Goal: Task Accomplishment & Management: Manage account settings

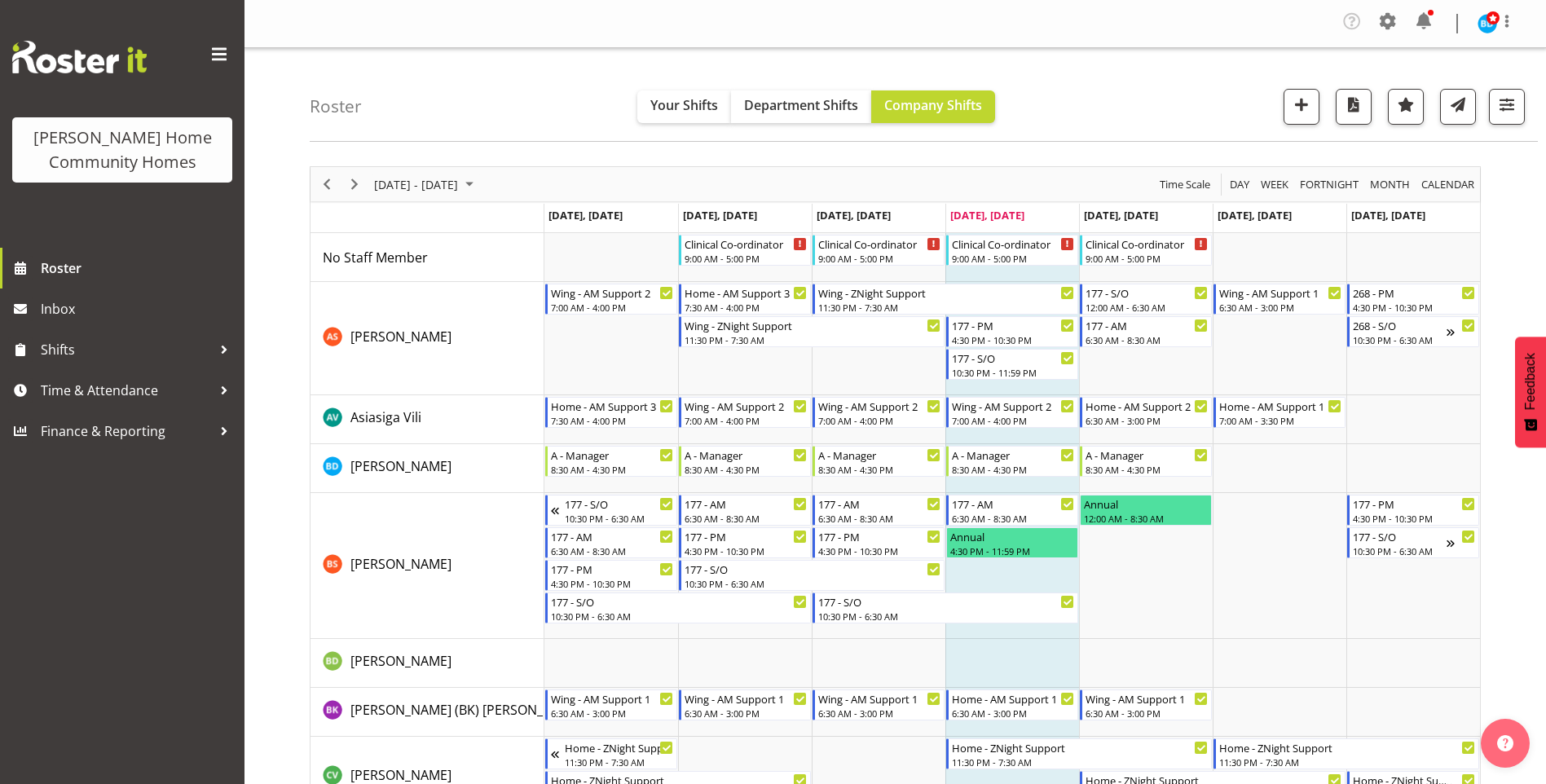
click at [1429, 15] on div at bounding box center [1431, 13] width 6 height 6
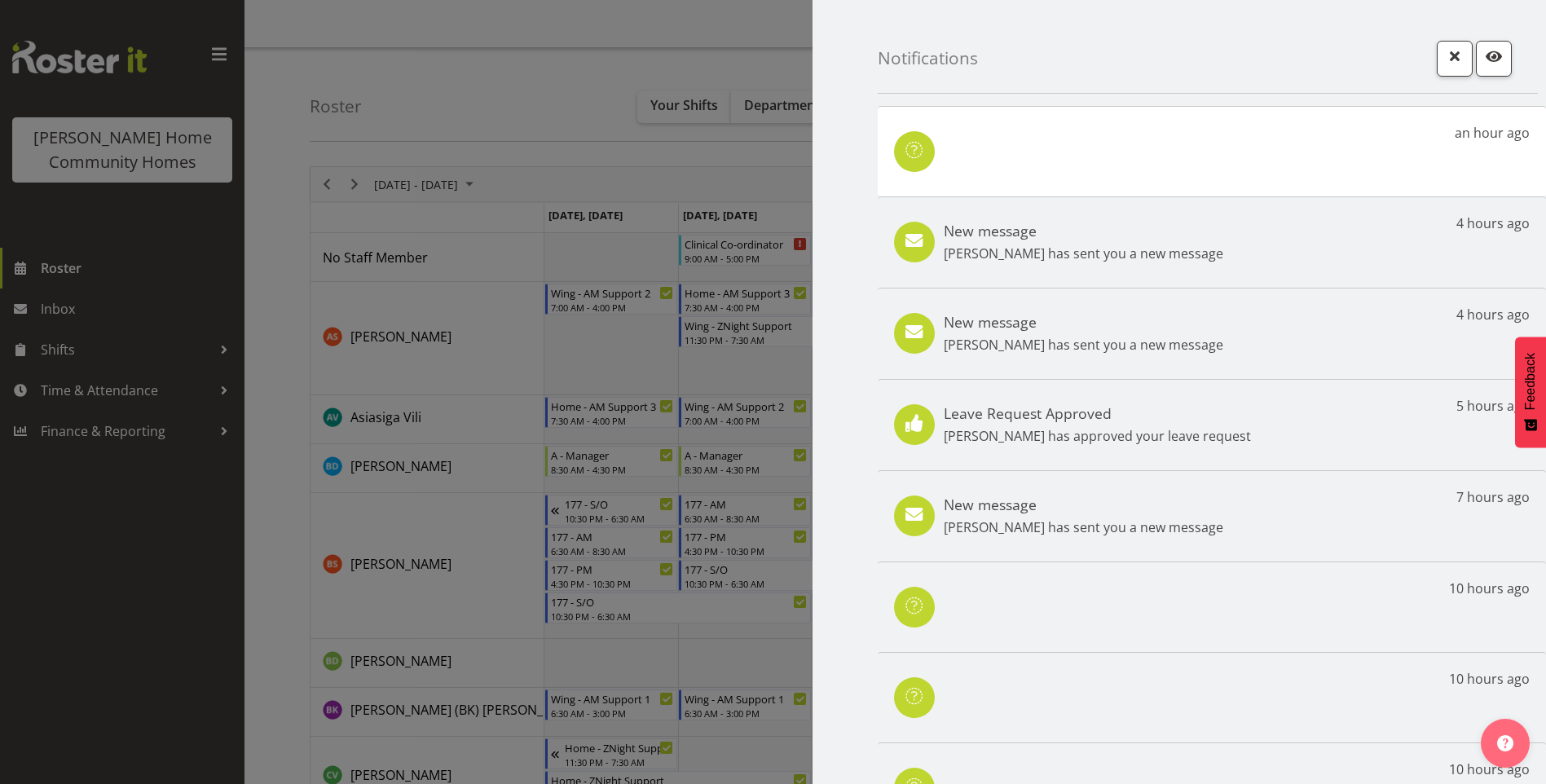
click at [1054, 238] on h5 "New message" at bounding box center [1084, 230] width 279 height 18
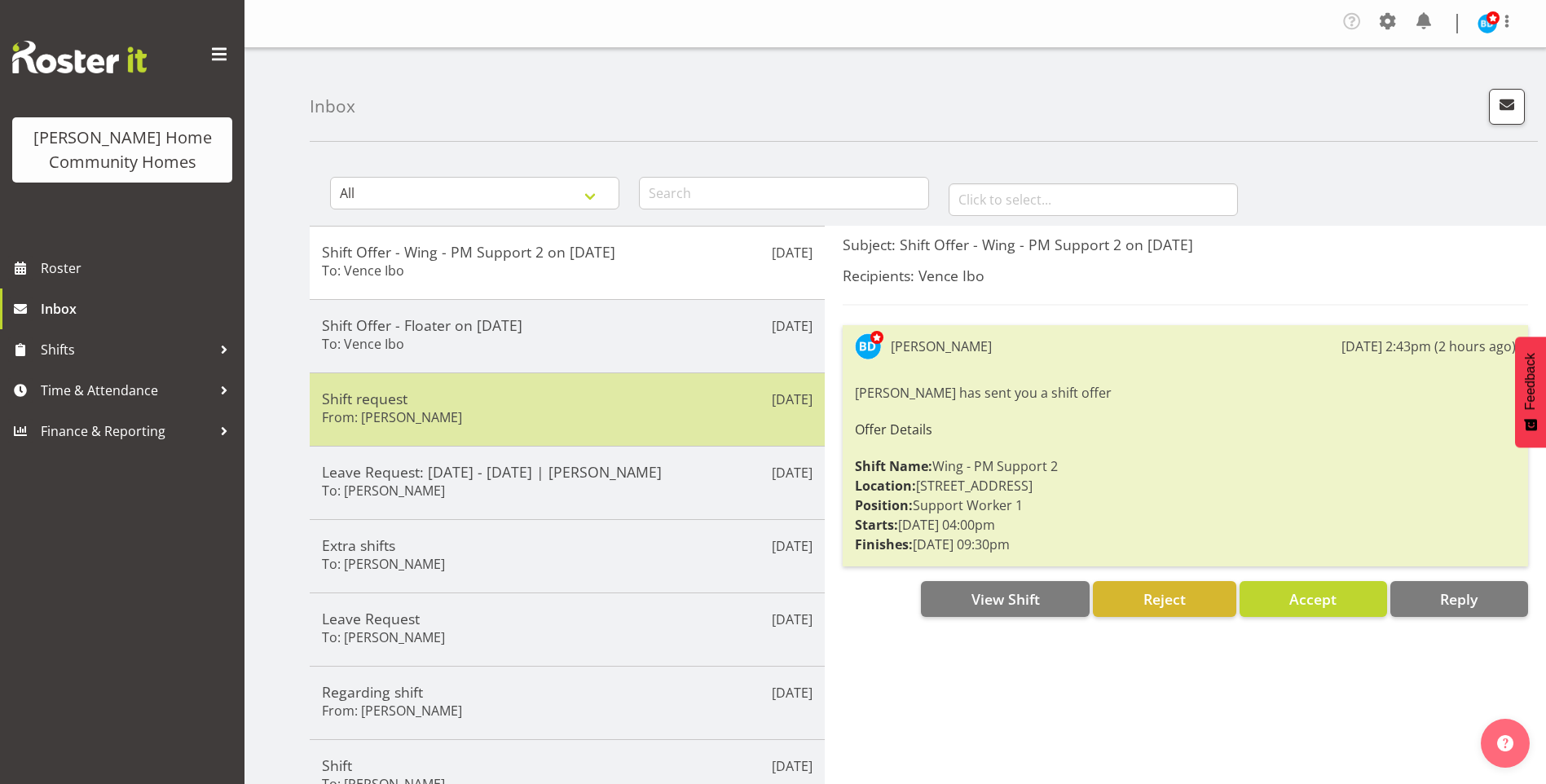
click at [457, 425] on div "Shift request From: Lovejot Kaur" at bounding box center [568, 409] width 491 height 40
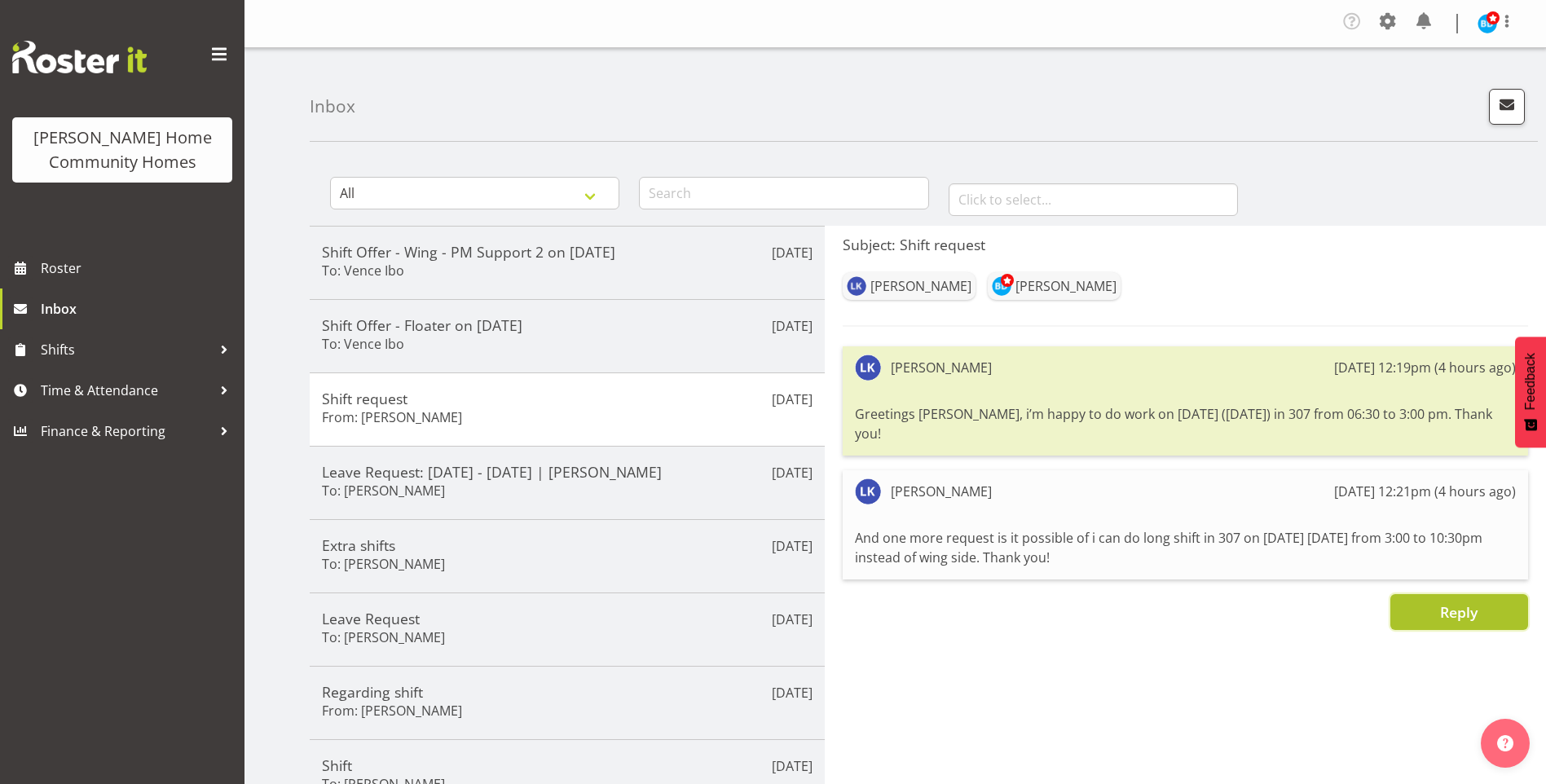
click at [1424, 593] on button "Reply" at bounding box center [1459, 611] width 138 height 36
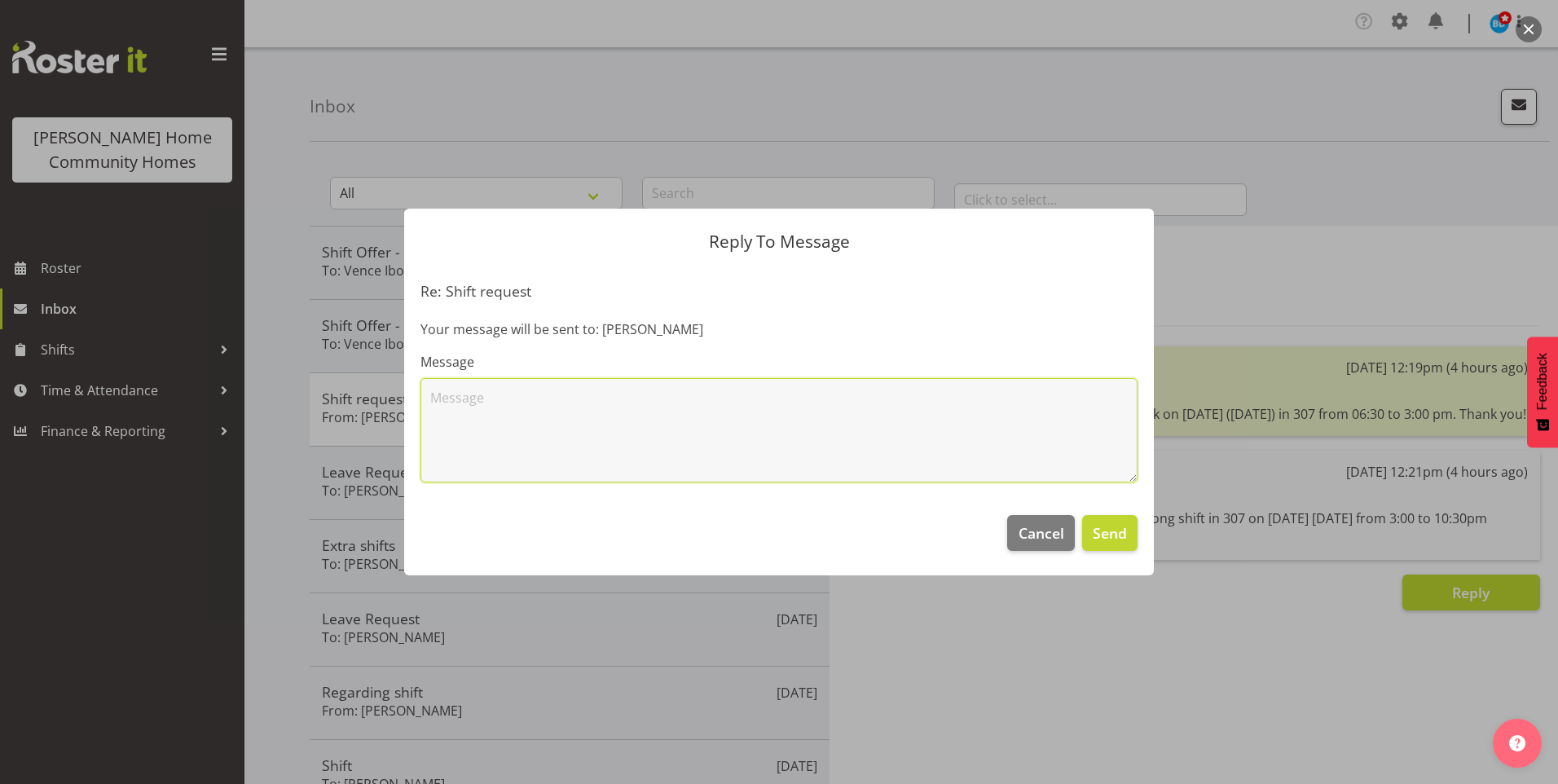
click at [800, 428] on textarea at bounding box center [779, 430] width 718 height 105
type textarea "Hi Love, thank you for your offer to work the 307 6.30am - 3.00pm shift on 21/0…"
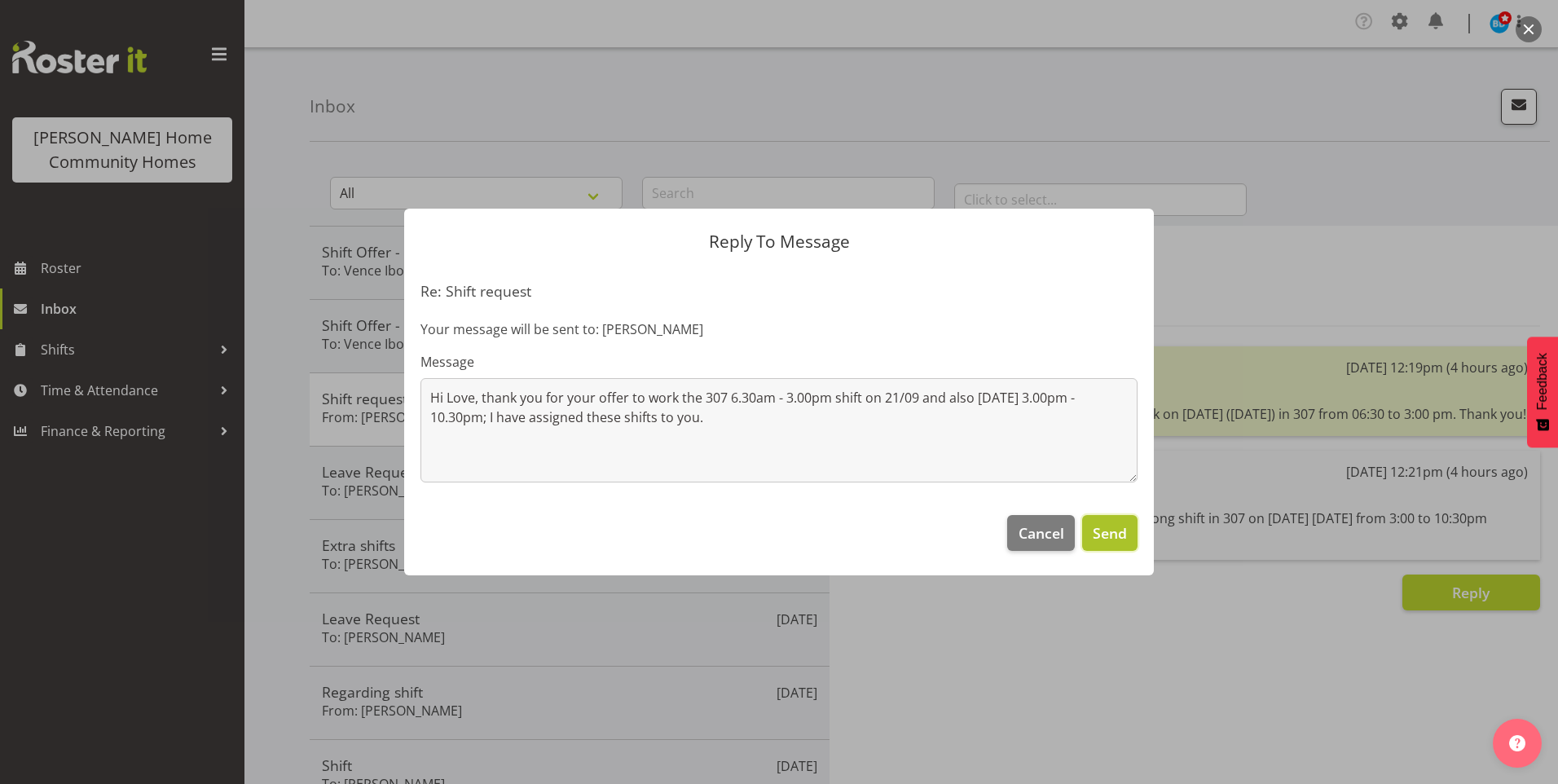
click at [1120, 547] on button "Send" at bounding box center [1110, 533] width 56 height 36
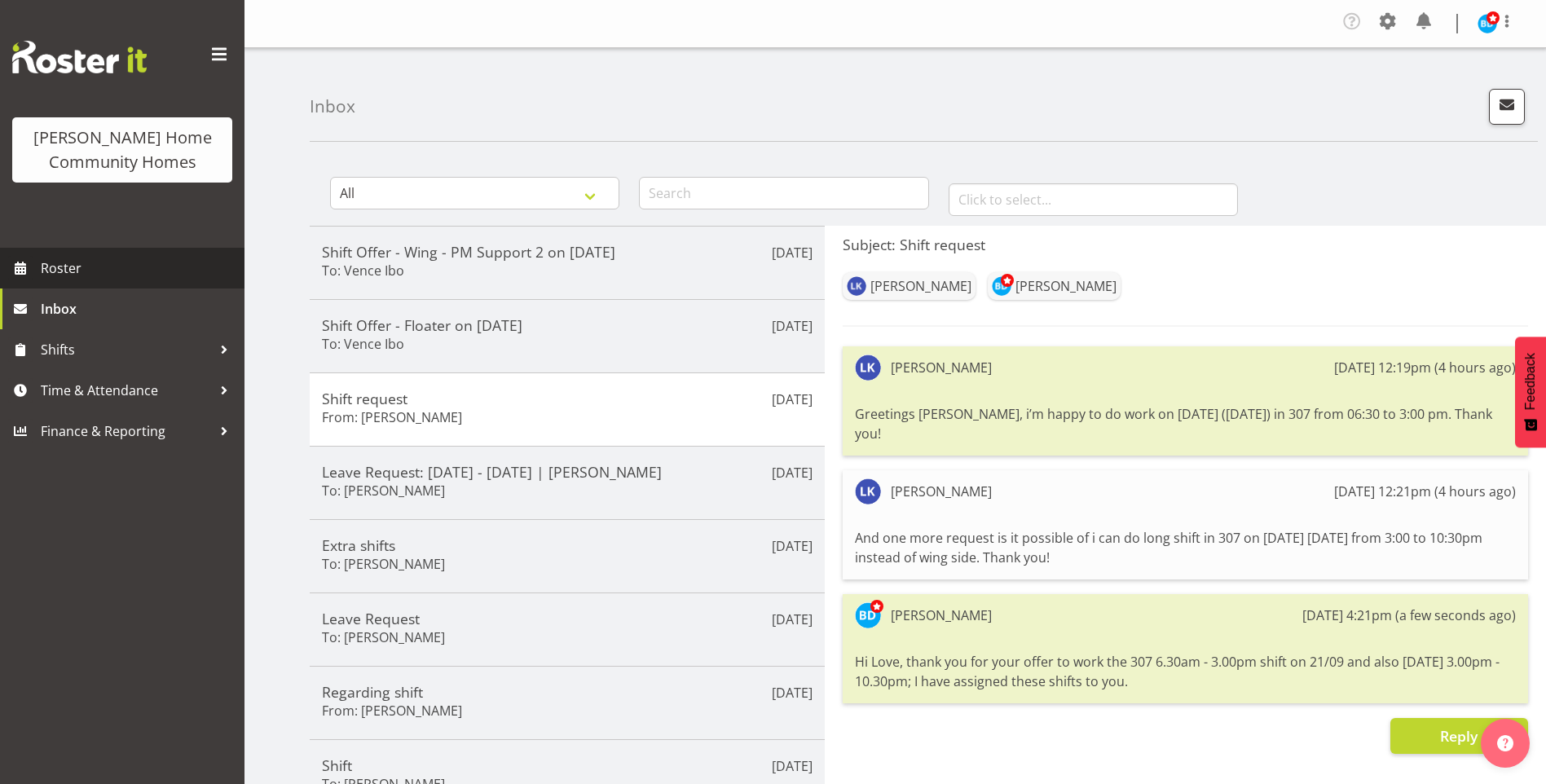
drag, startPoint x: 49, startPoint y: 268, endPoint x: 33, endPoint y: 268, distance: 16.0
click at [48, 268] on span "Roster" at bounding box center [139, 267] width 196 height 24
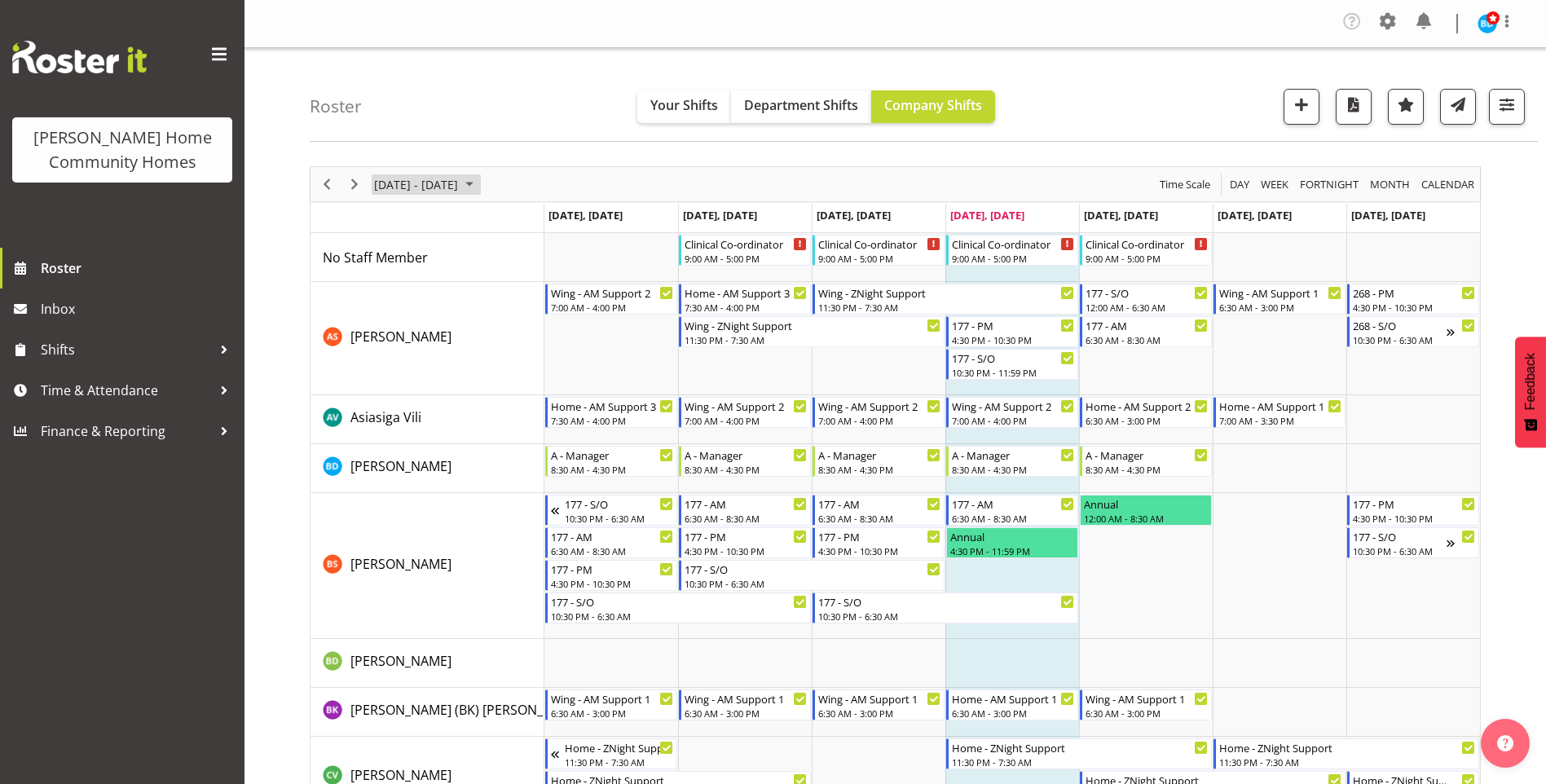
click at [479, 182] on span "September 01 - 07, 2025" at bounding box center [470, 185] width 20 height 20
click at [522, 224] on span "previous month" at bounding box center [516, 224] width 29 height 29
click at [545, 224] on span "next month" at bounding box center [545, 224] width 29 height 29
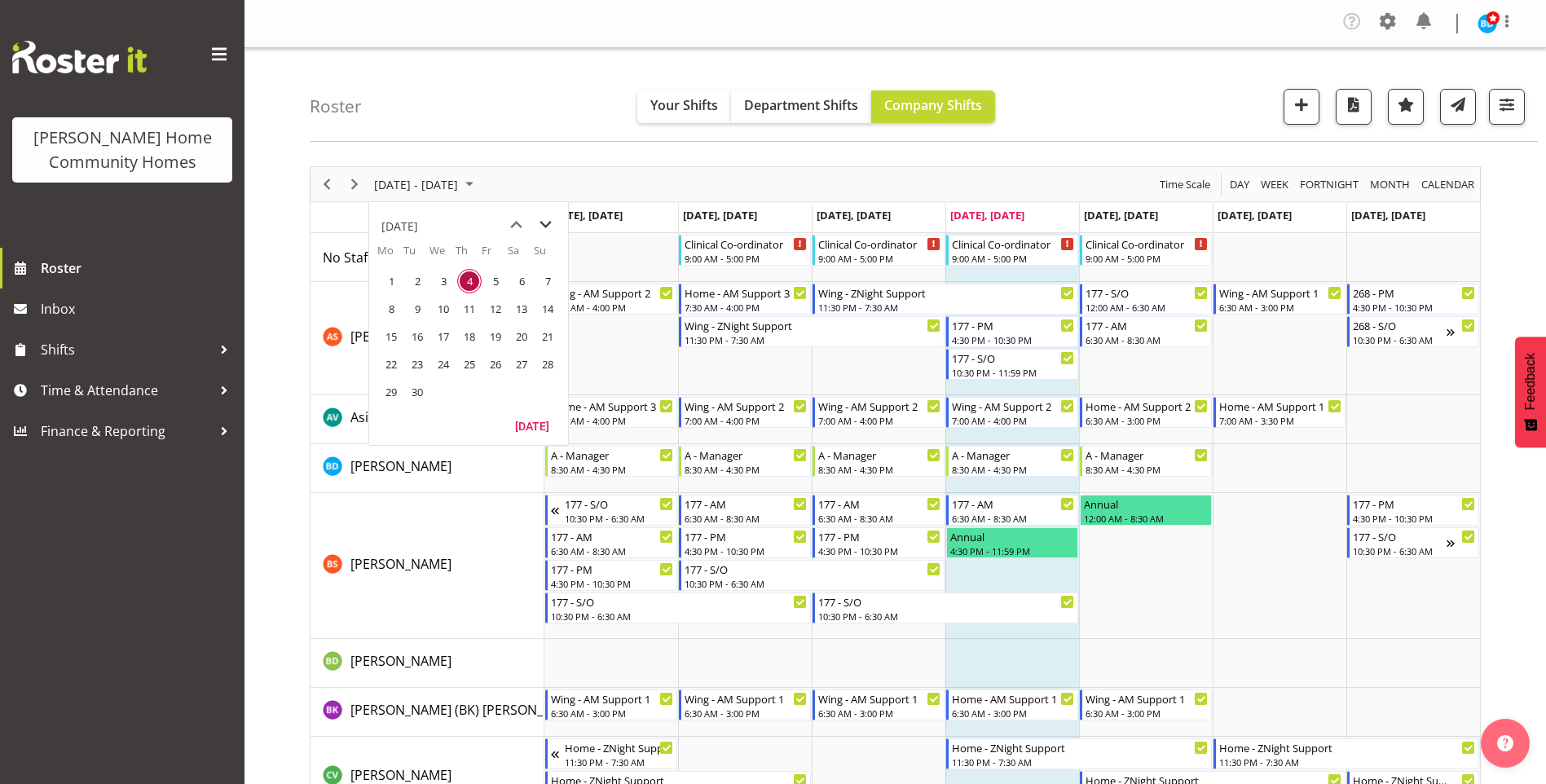
click at [545, 224] on span "next month" at bounding box center [545, 224] width 29 height 29
click at [395, 275] on span "1" at bounding box center [391, 280] width 24 height 24
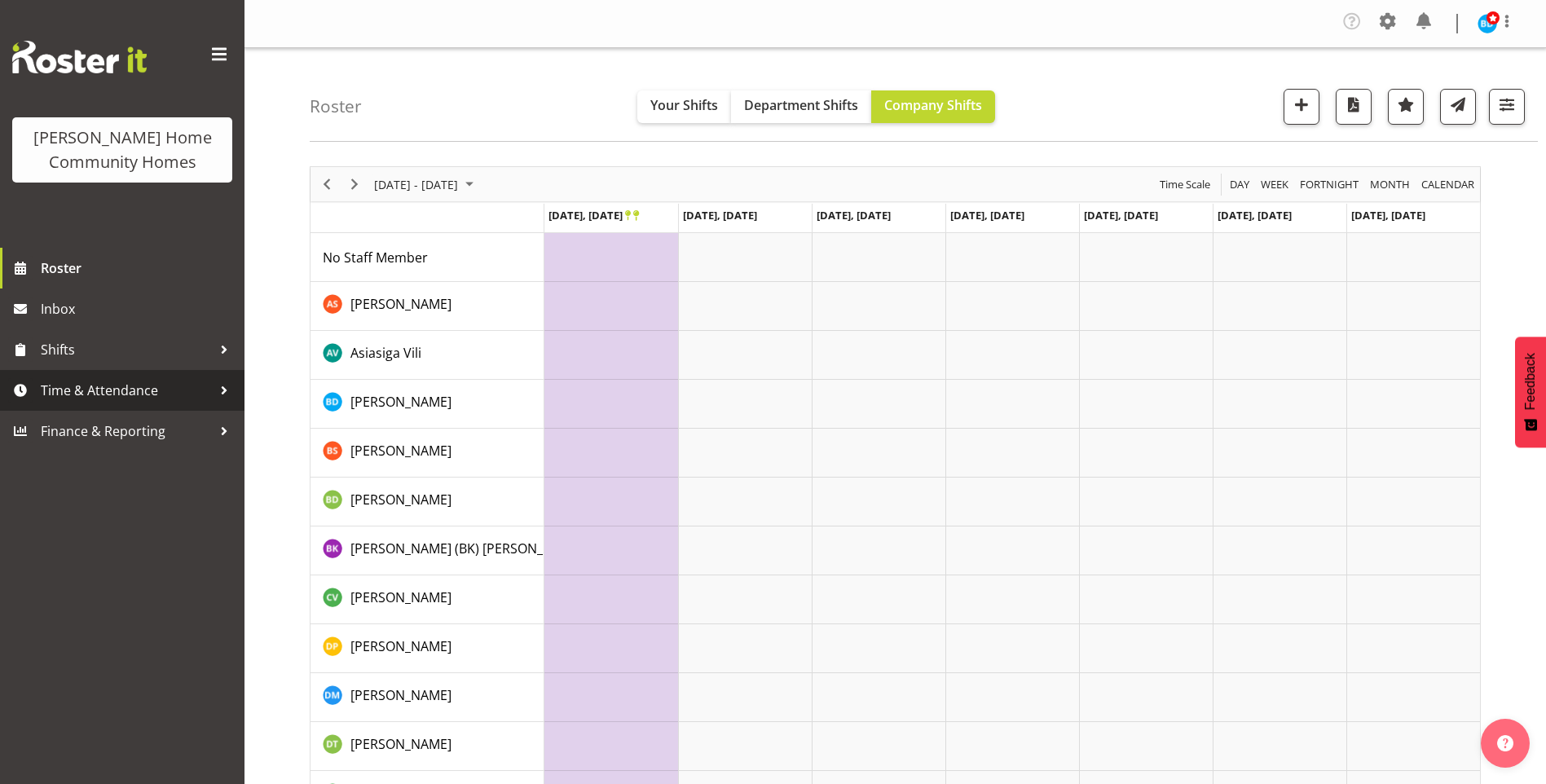
click at [127, 387] on span "Time & Attendance" at bounding box center [126, 390] width 171 height 24
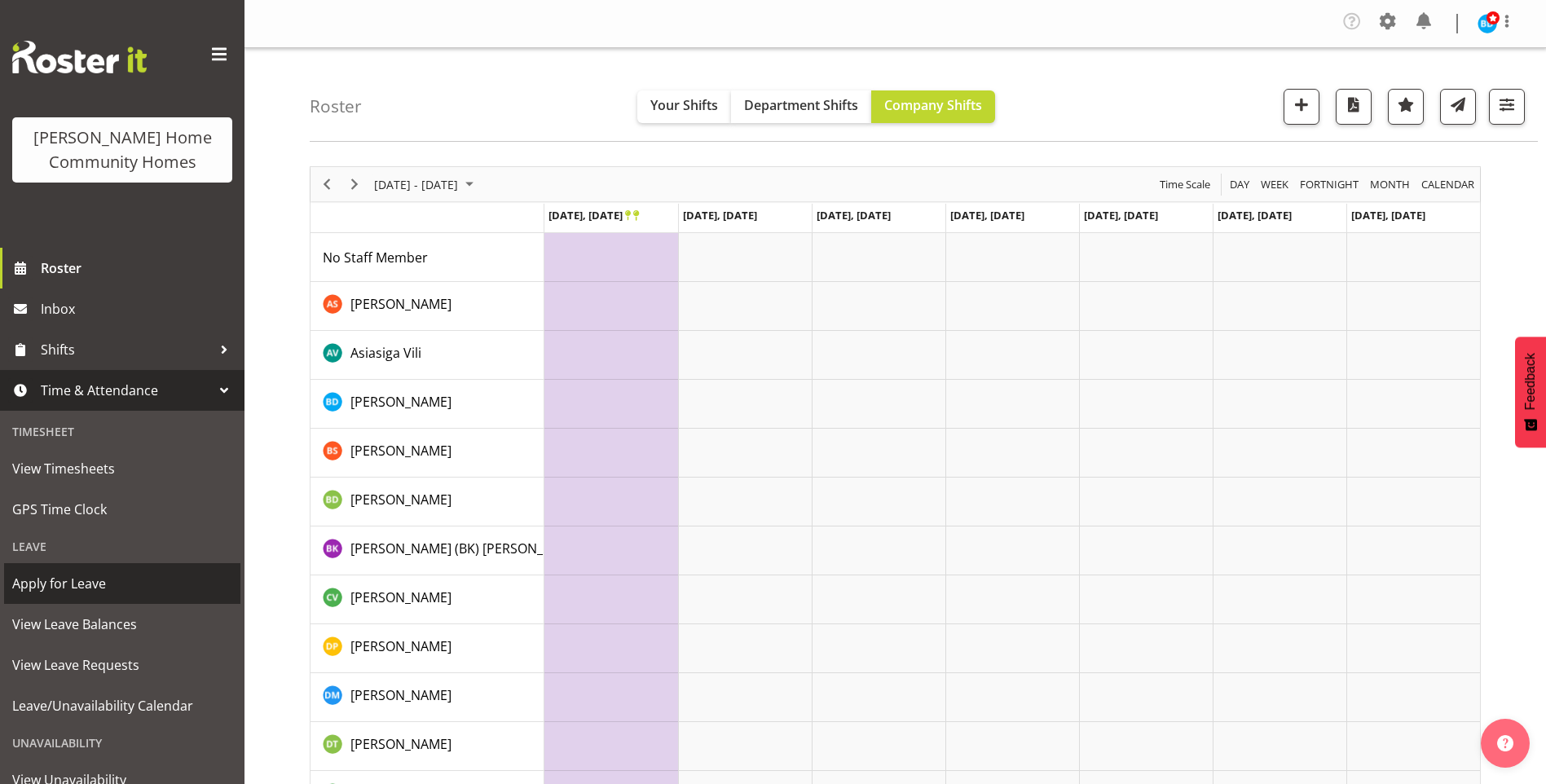
click at [72, 571] on span "Apply for Leave" at bounding box center [122, 583] width 220 height 24
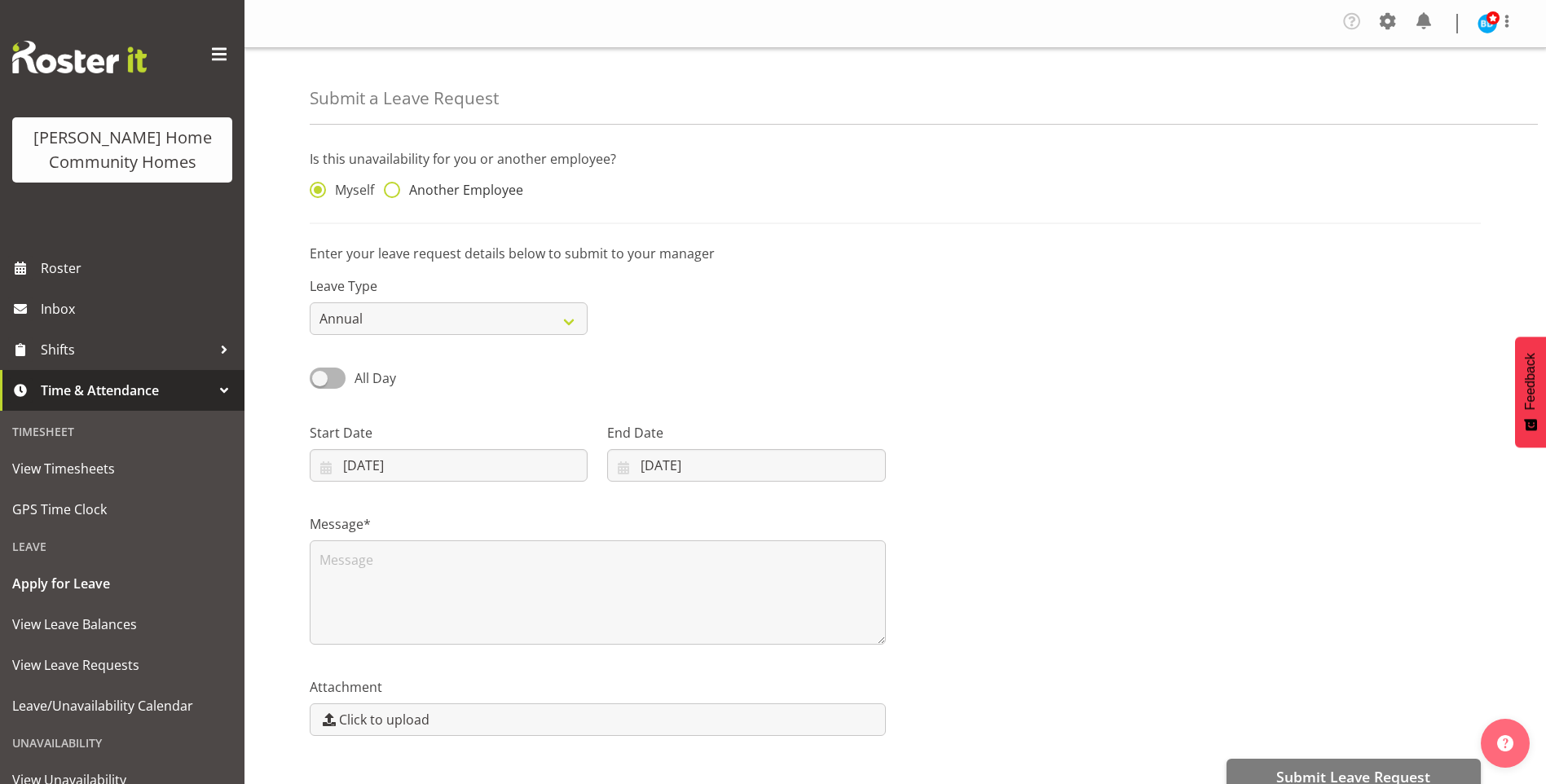
click at [424, 198] on div "Myself Another Employee" at bounding box center [448, 192] width 277 height 21
click at [482, 196] on span "Another Employee" at bounding box center [461, 190] width 123 height 16
click at [394, 196] on input "Another Employee" at bounding box center [389, 190] width 11 height 11
radio input "true"
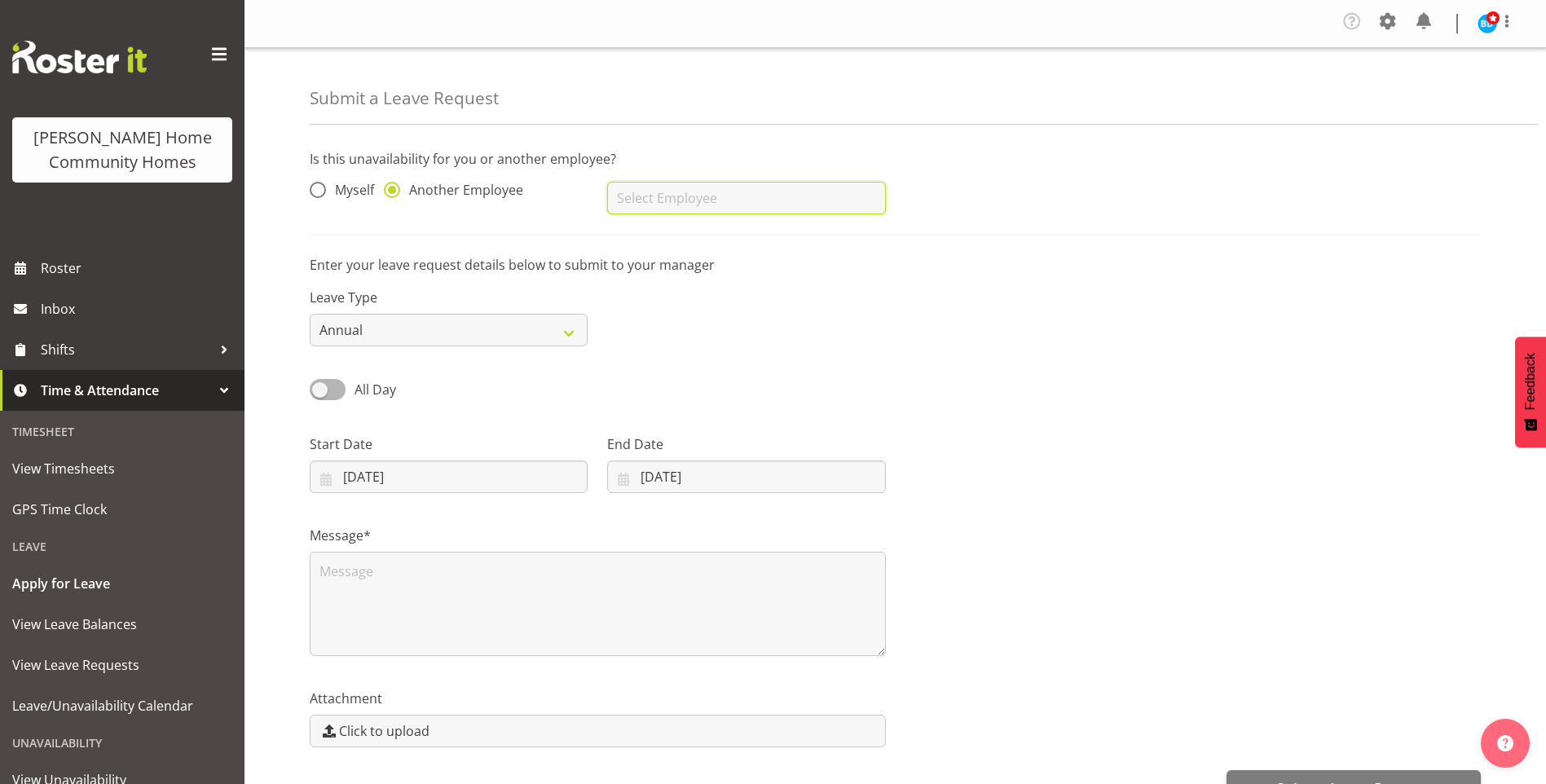
click at [684, 207] on input "text" at bounding box center [746, 197] width 277 height 33
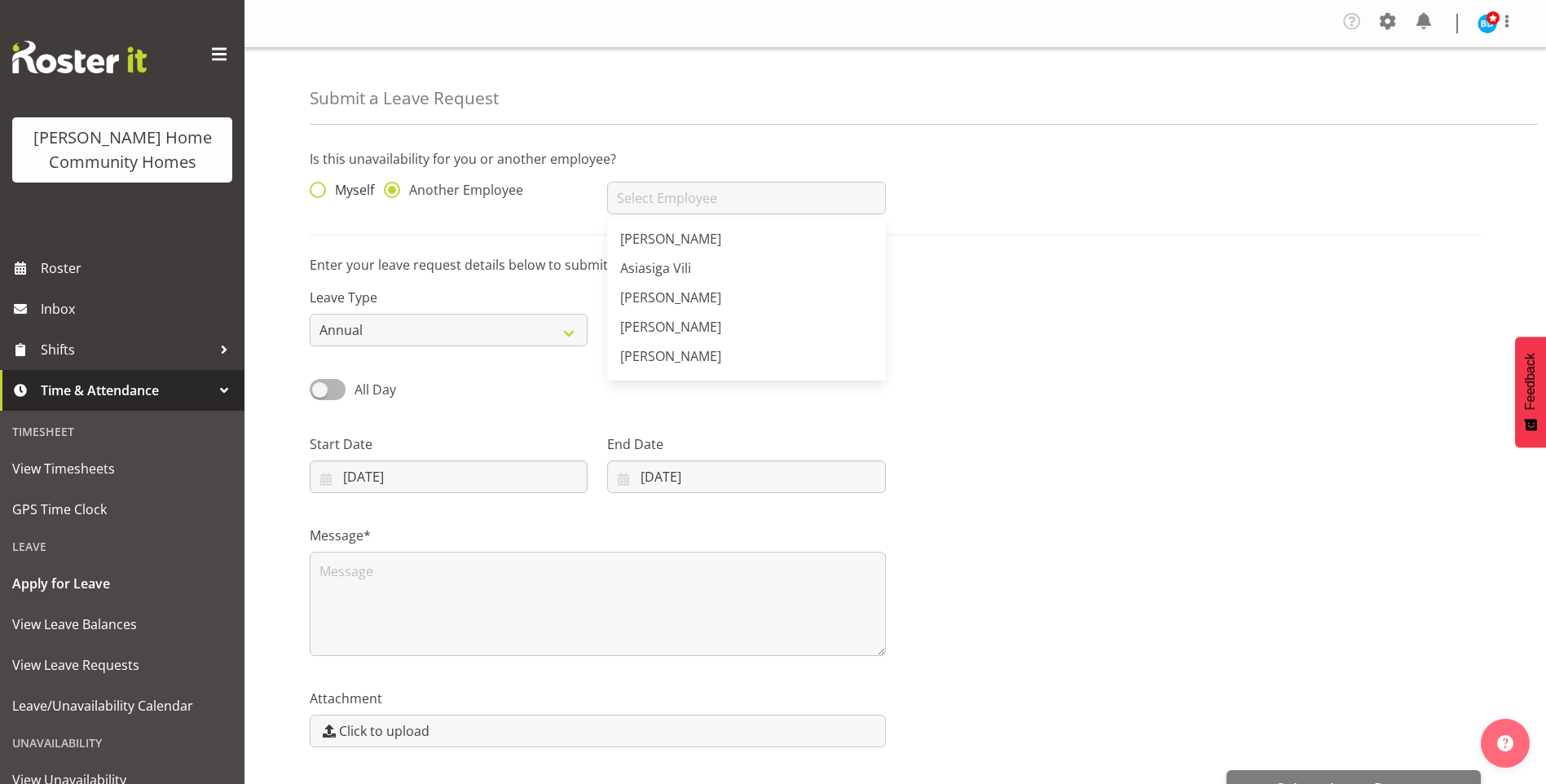
click at [310, 189] on span at bounding box center [317, 190] width 16 height 16
click at [310, 189] on input "Myself" at bounding box center [314, 190] width 11 height 11
radio input "true"
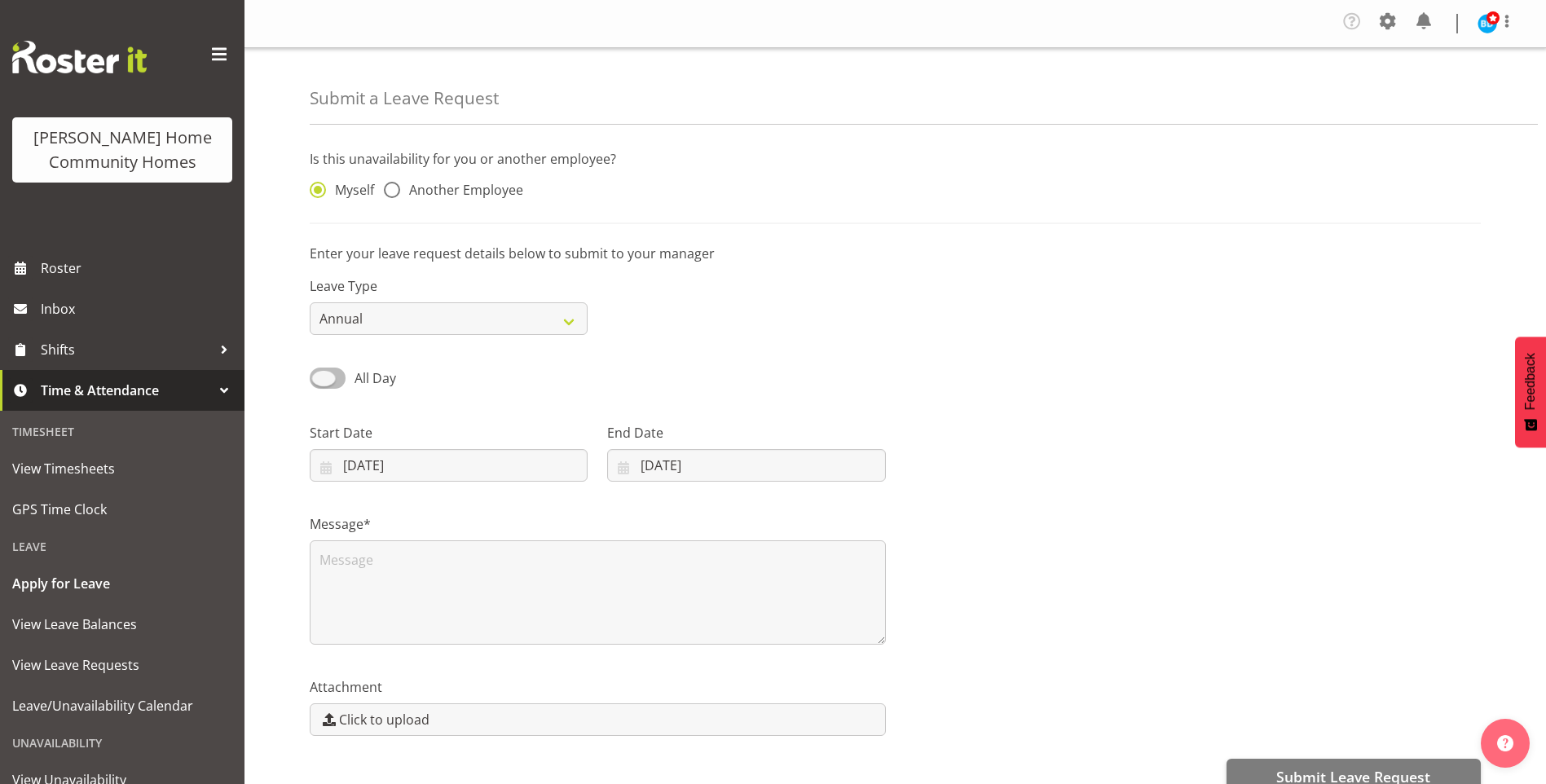
click at [390, 380] on span "All Day" at bounding box center [375, 378] width 42 height 18
click at [320, 380] on input "All Day" at bounding box center [314, 377] width 11 height 11
click at [390, 380] on span "Part Day" at bounding box center [380, 378] width 53 height 18
click at [320, 380] on input "Part Day" at bounding box center [314, 377] width 11 height 11
checkbox input "false"
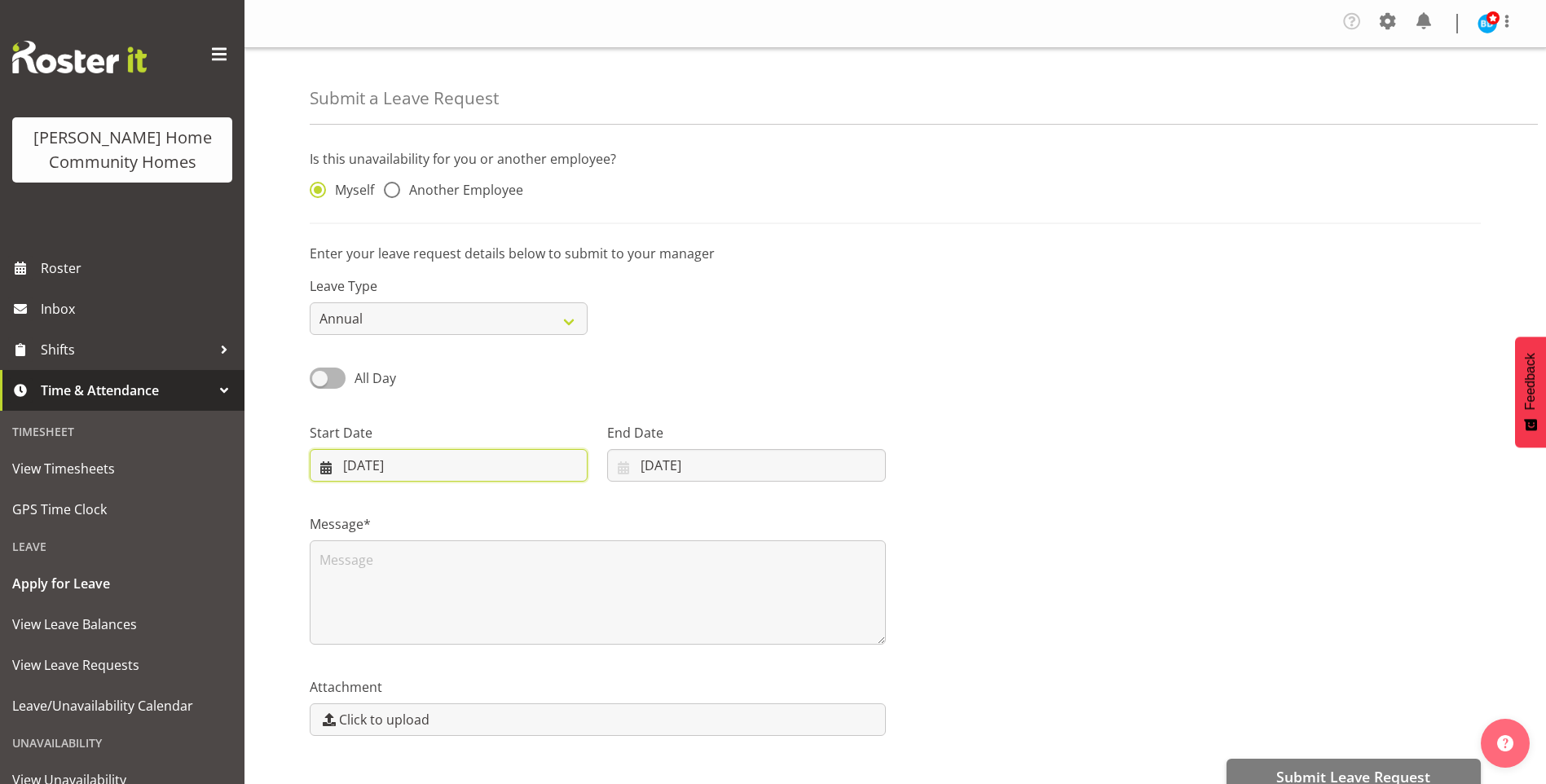
click at [401, 463] on input "04/09/2025" at bounding box center [448, 465] width 277 height 33
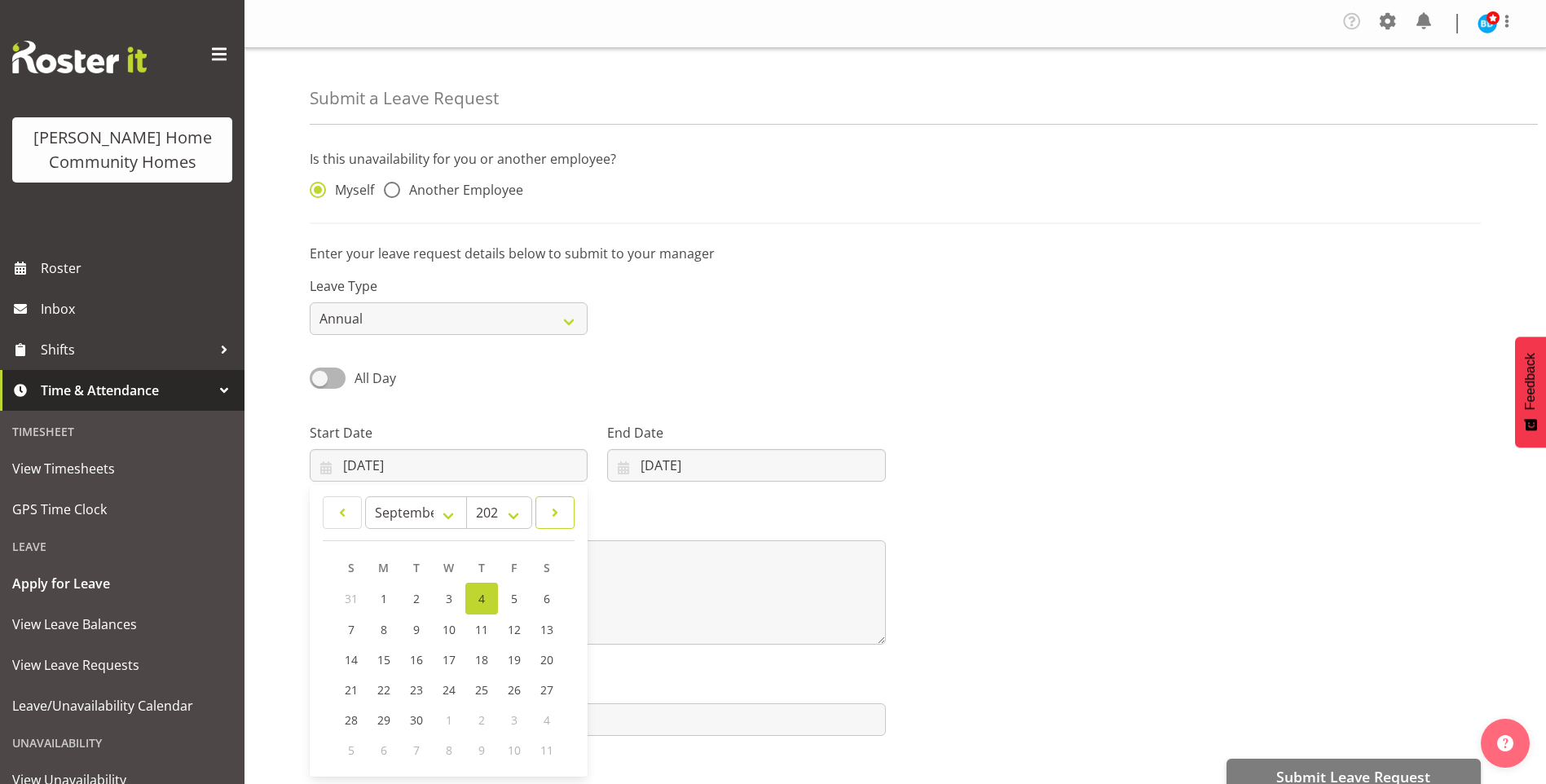
click at [553, 507] on span at bounding box center [555, 513] width 18 height 20
select select "11"
click at [477, 599] on link "4" at bounding box center [481, 597] width 33 height 30
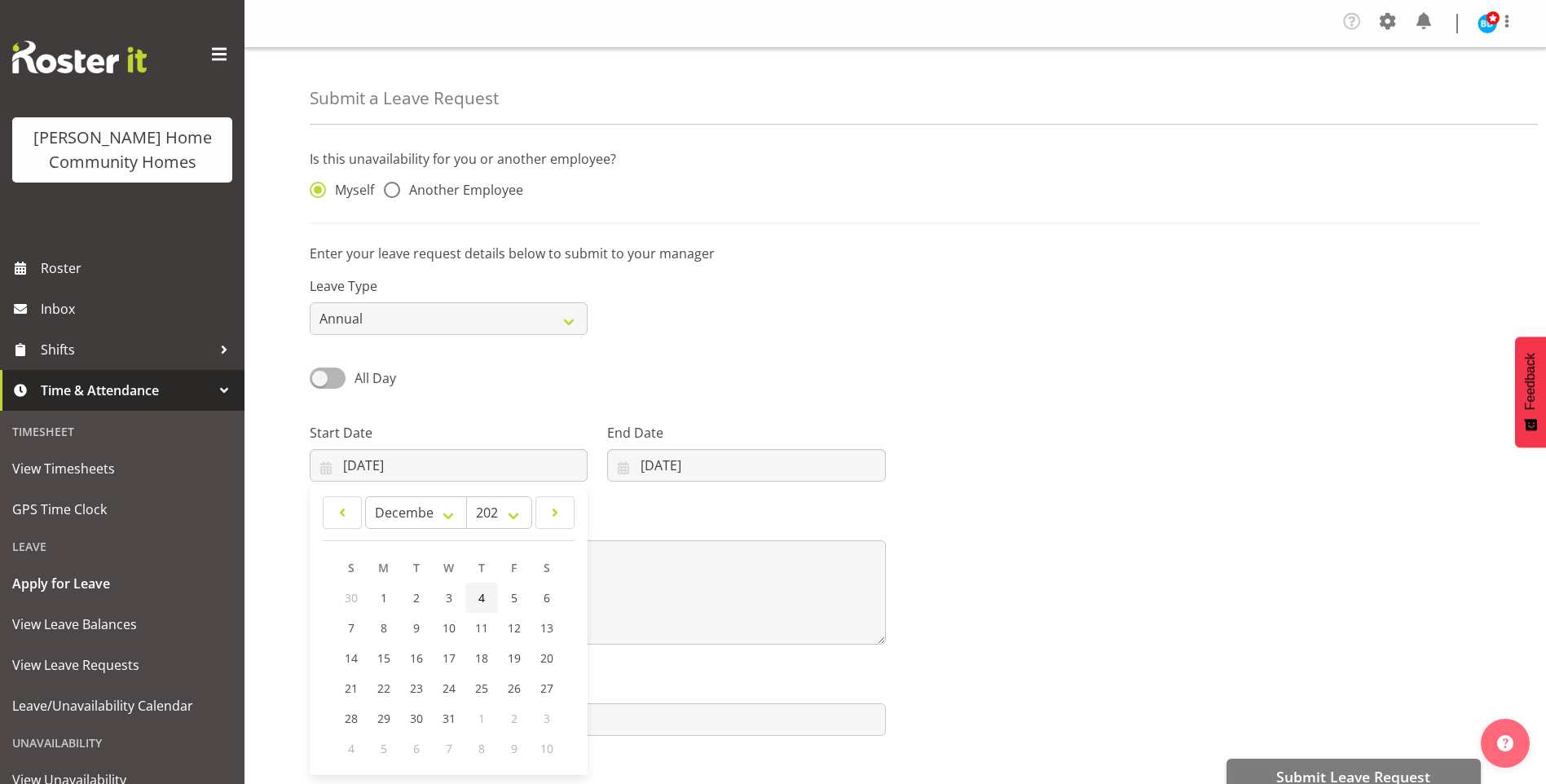
type input "04/12/2025"
click at [658, 464] on input "04/09/2025" at bounding box center [746, 465] width 277 height 33
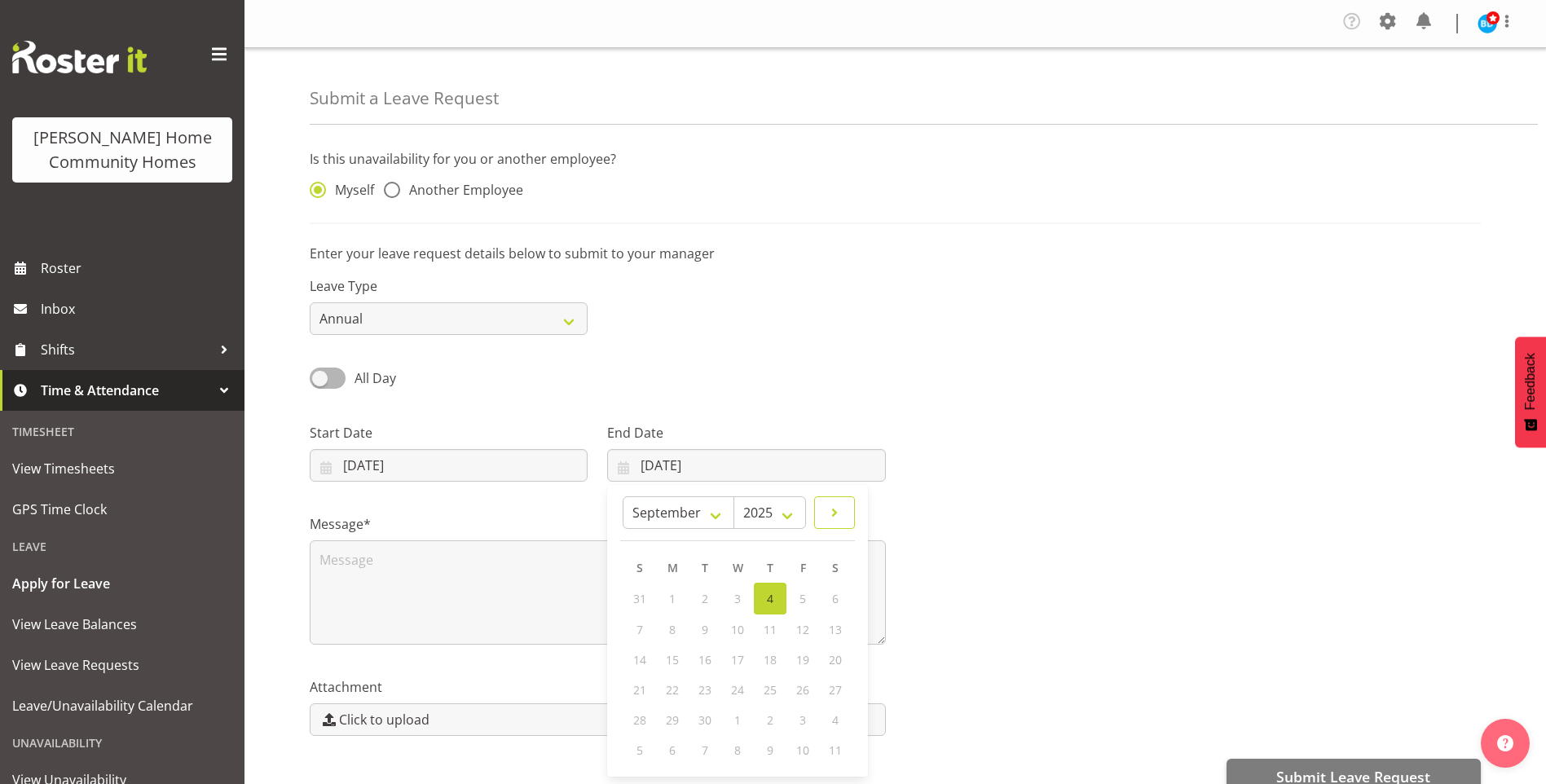
click at [834, 513] on span at bounding box center [834, 513] width 20 height 20
click at [838, 515] on span at bounding box center [834, 513] width 20 height 20
select select "11"
click at [797, 593] on link "5" at bounding box center [802, 597] width 33 height 30
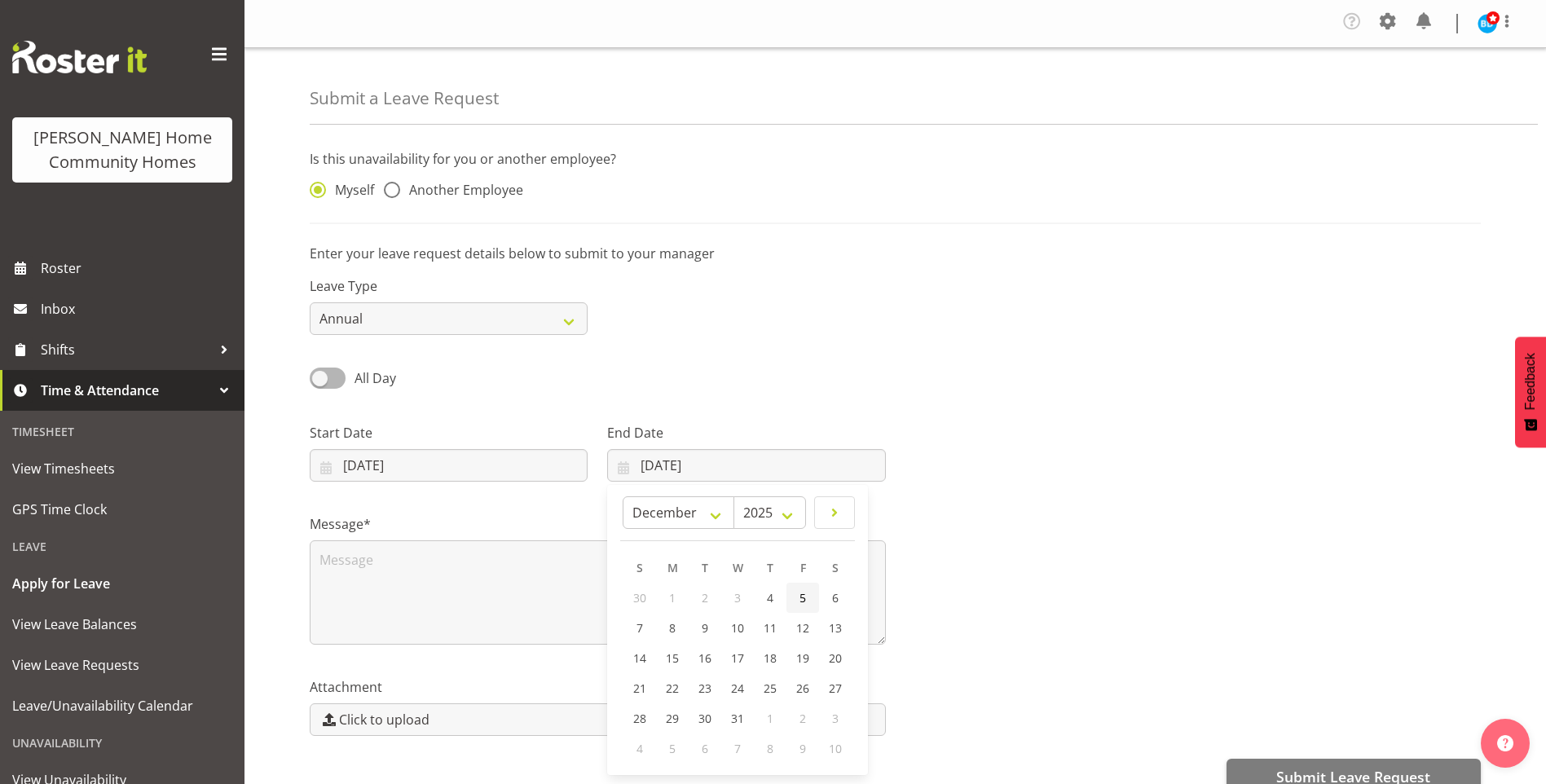
type input "05/12/2025"
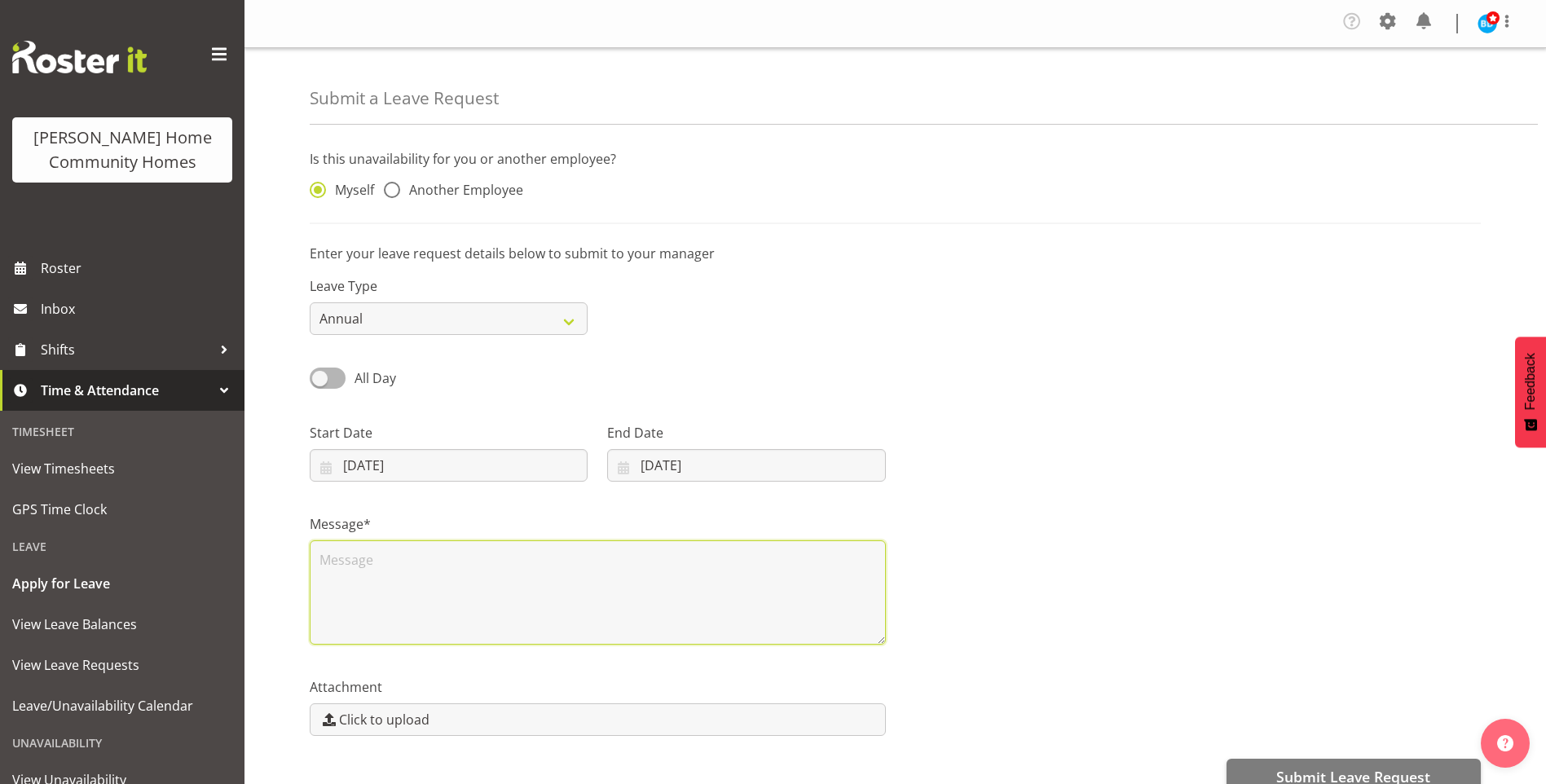
click at [401, 580] on textarea at bounding box center [597, 591] width 576 height 105
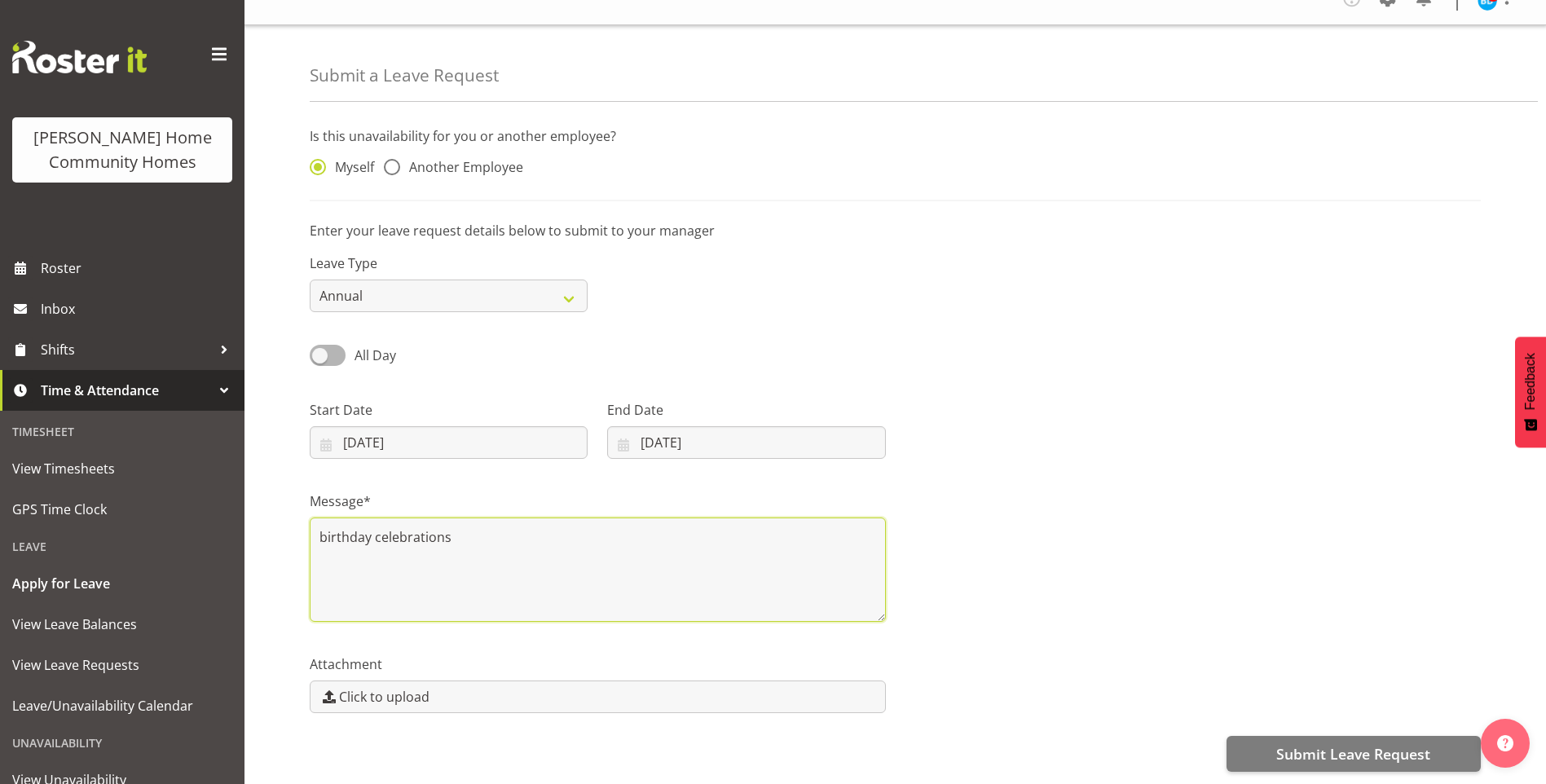
scroll to position [35, 0]
type textarea "birthday celebrations"
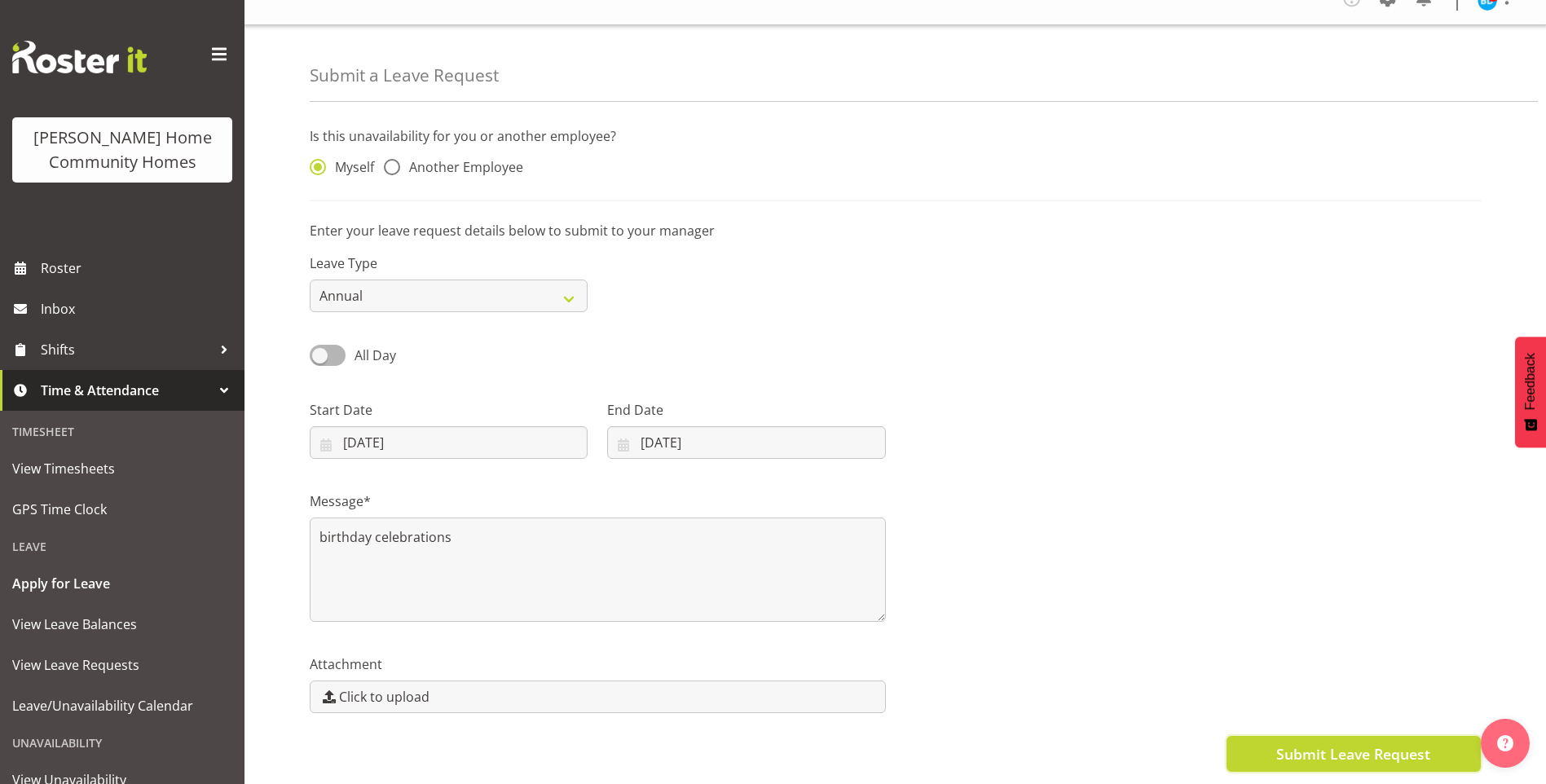
drag, startPoint x: 1348, startPoint y: 749, endPoint x: 1243, endPoint y: 732, distance: 106.4
click at [1347, 749] on span "Submit Leave Request" at bounding box center [1353, 753] width 154 height 21
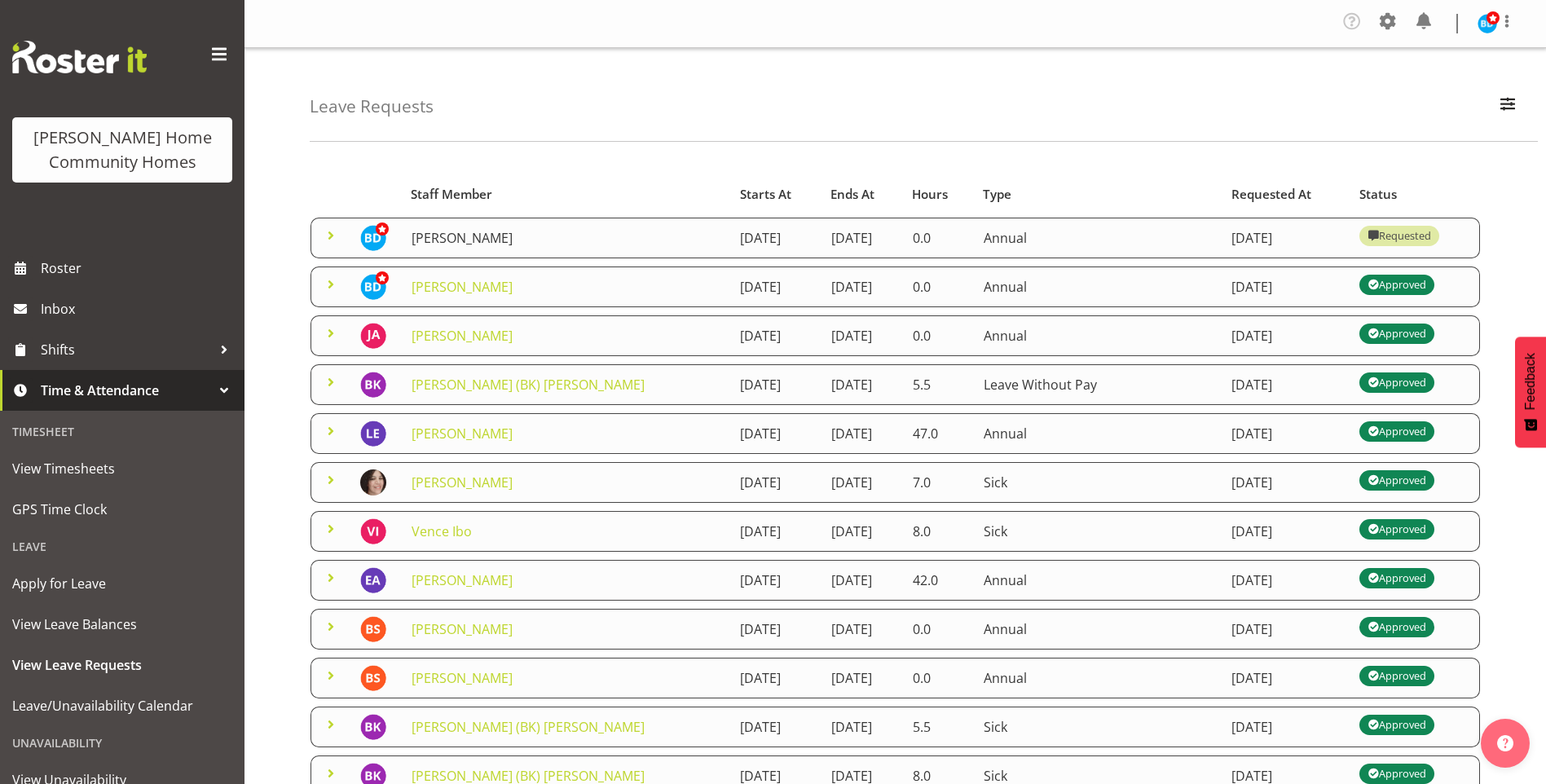
click at [473, 237] on link "[PERSON_NAME]" at bounding box center [461, 237] width 101 height 18
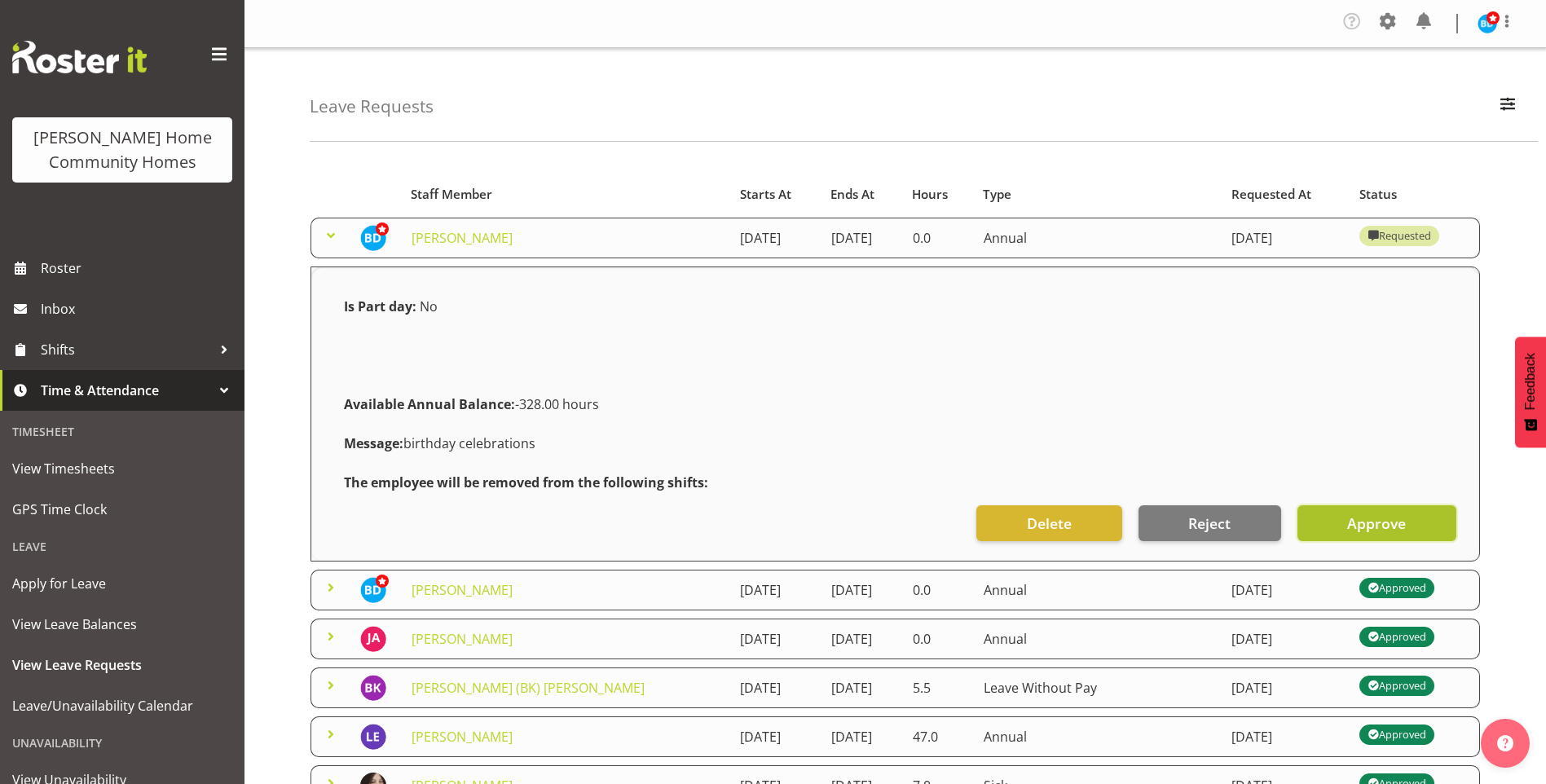
click at [1346, 513] on button "Approve" at bounding box center [1376, 523] width 159 height 36
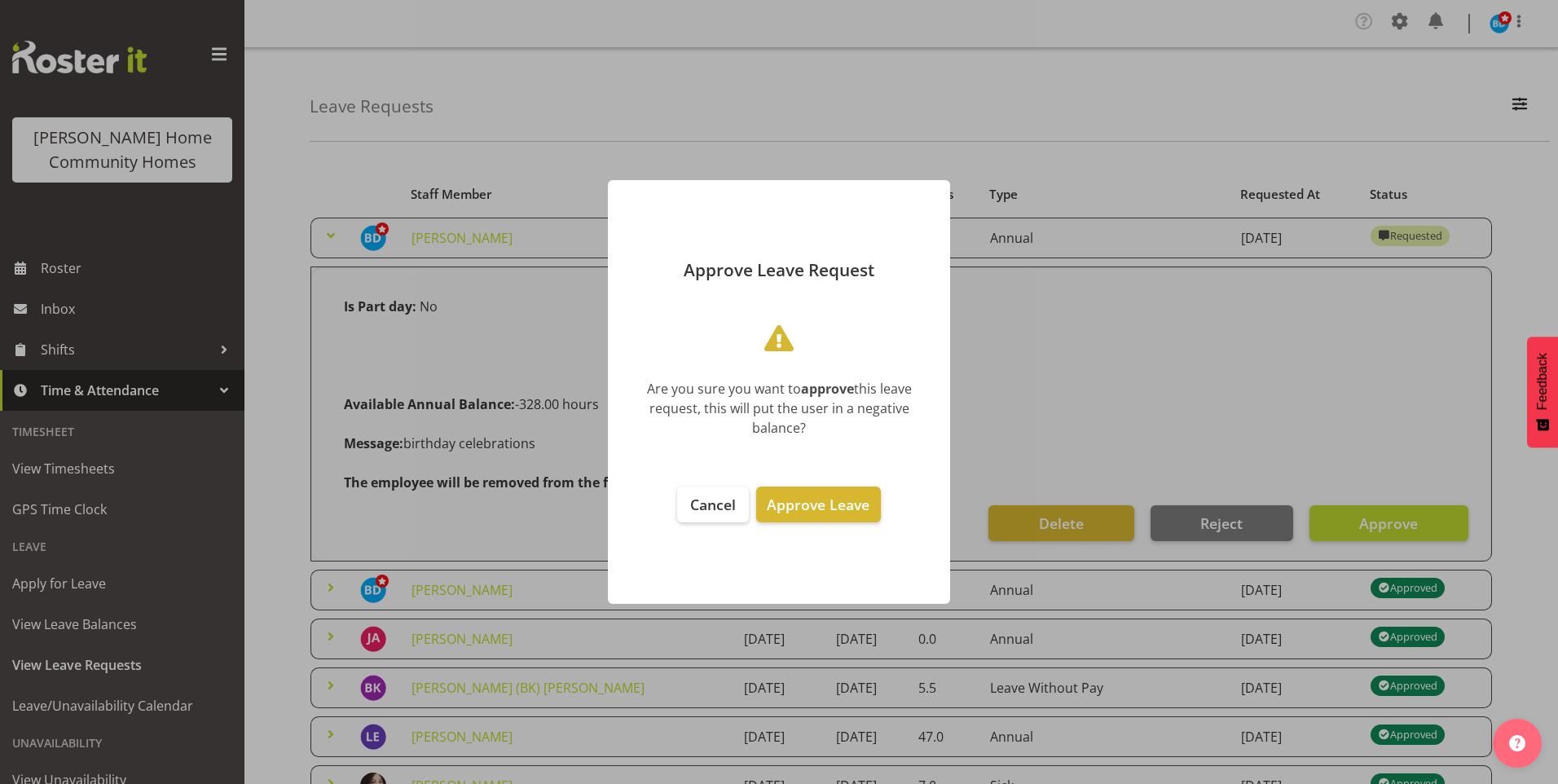
drag, startPoint x: 806, startPoint y: 497, endPoint x: 635, endPoint y: 491, distance: 171.1
click at [805, 494] on button "Approve Leave" at bounding box center [818, 505] width 124 height 36
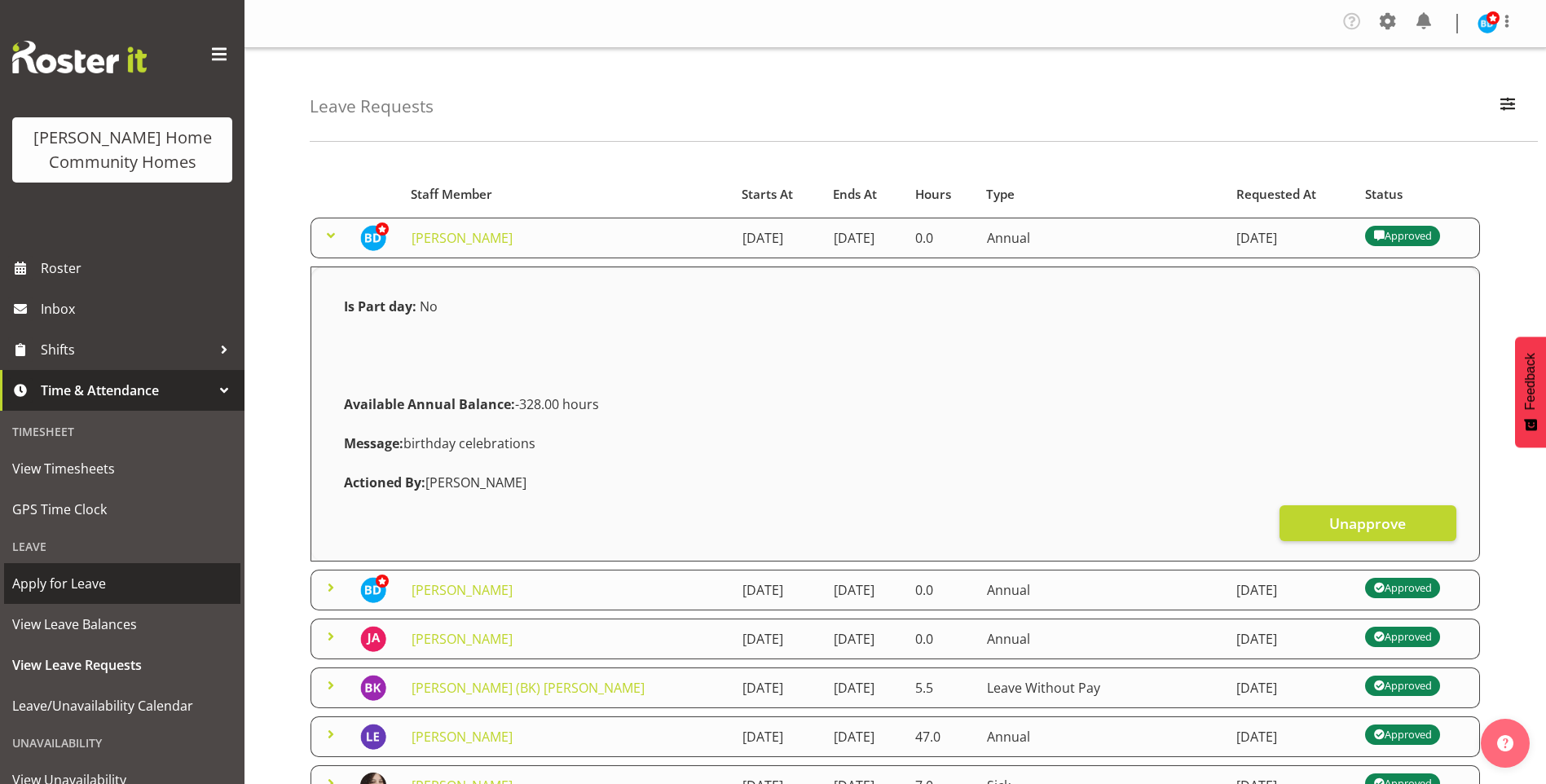
click at [74, 576] on span "Apply for Leave" at bounding box center [122, 583] width 220 height 24
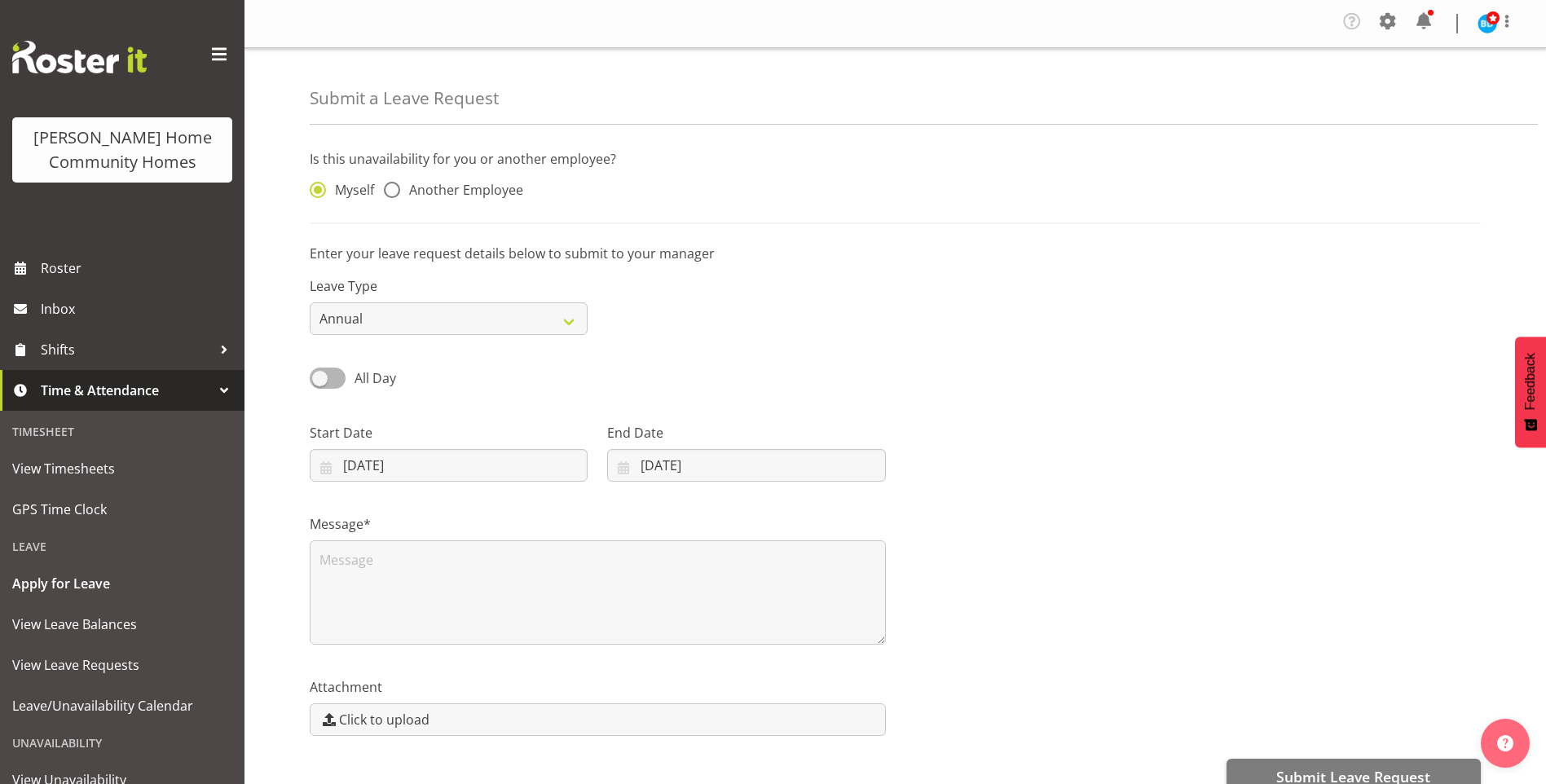
select select "8"
select select "2025"
click at [395, 311] on select "Annual Sick Leave Without Pay Bereavement Domestic Violence Parental Jury Servi…" at bounding box center [448, 318] width 277 height 33
click at [395, 310] on select "Annual Sick Leave Without Pay Bereavement Domestic Violence Parental Jury Servi…" at bounding box center [448, 318] width 277 height 33
click at [395, 458] on input "04/09/2025" at bounding box center [448, 465] width 277 height 33
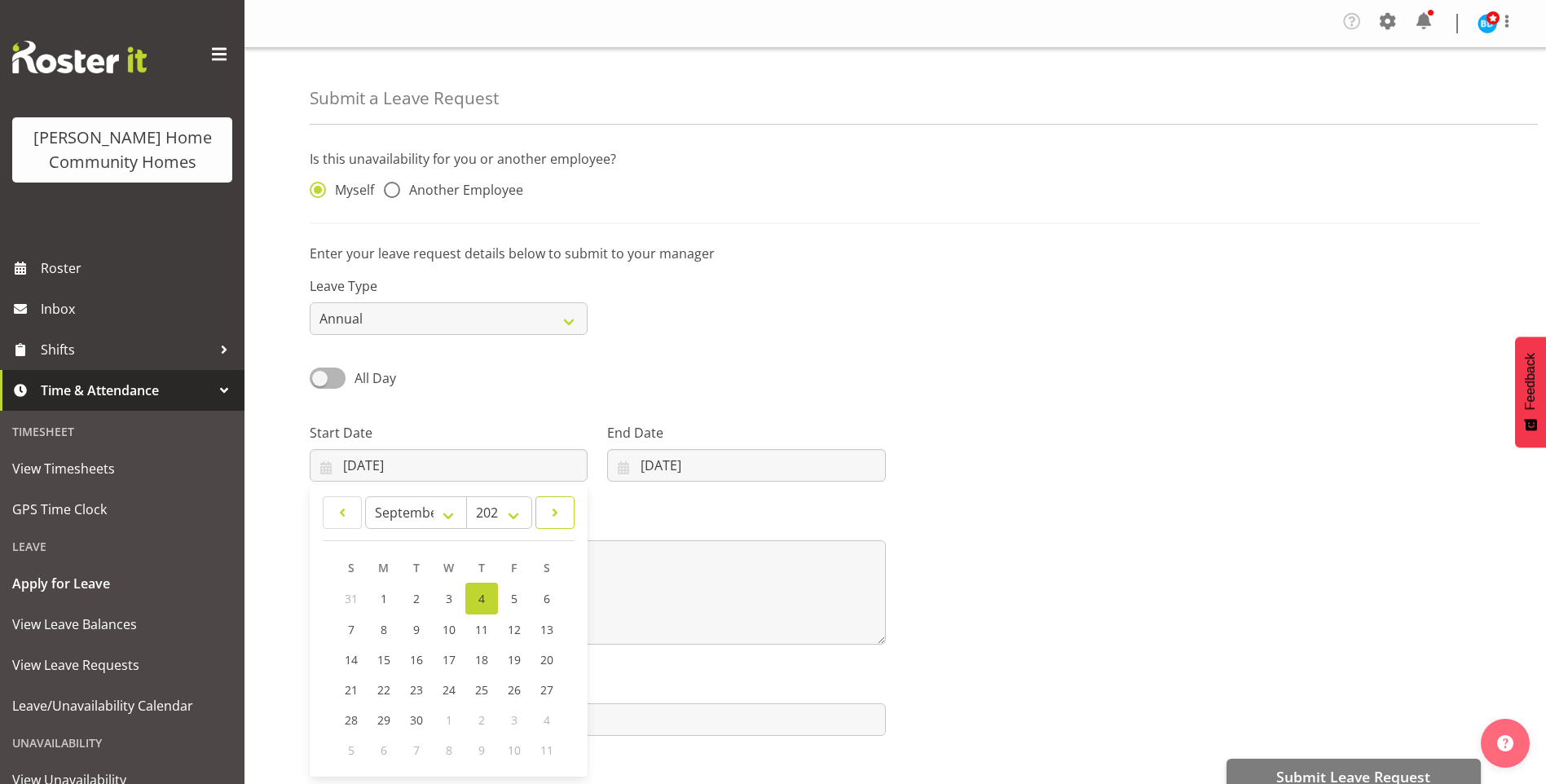
drag, startPoint x: 395, startPoint y: 458, endPoint x: 556, endPoint y: 516, distance: 171.1
click at [556, 516] on span at bounding box center [555, 513] width 18 height 20
select select "11"
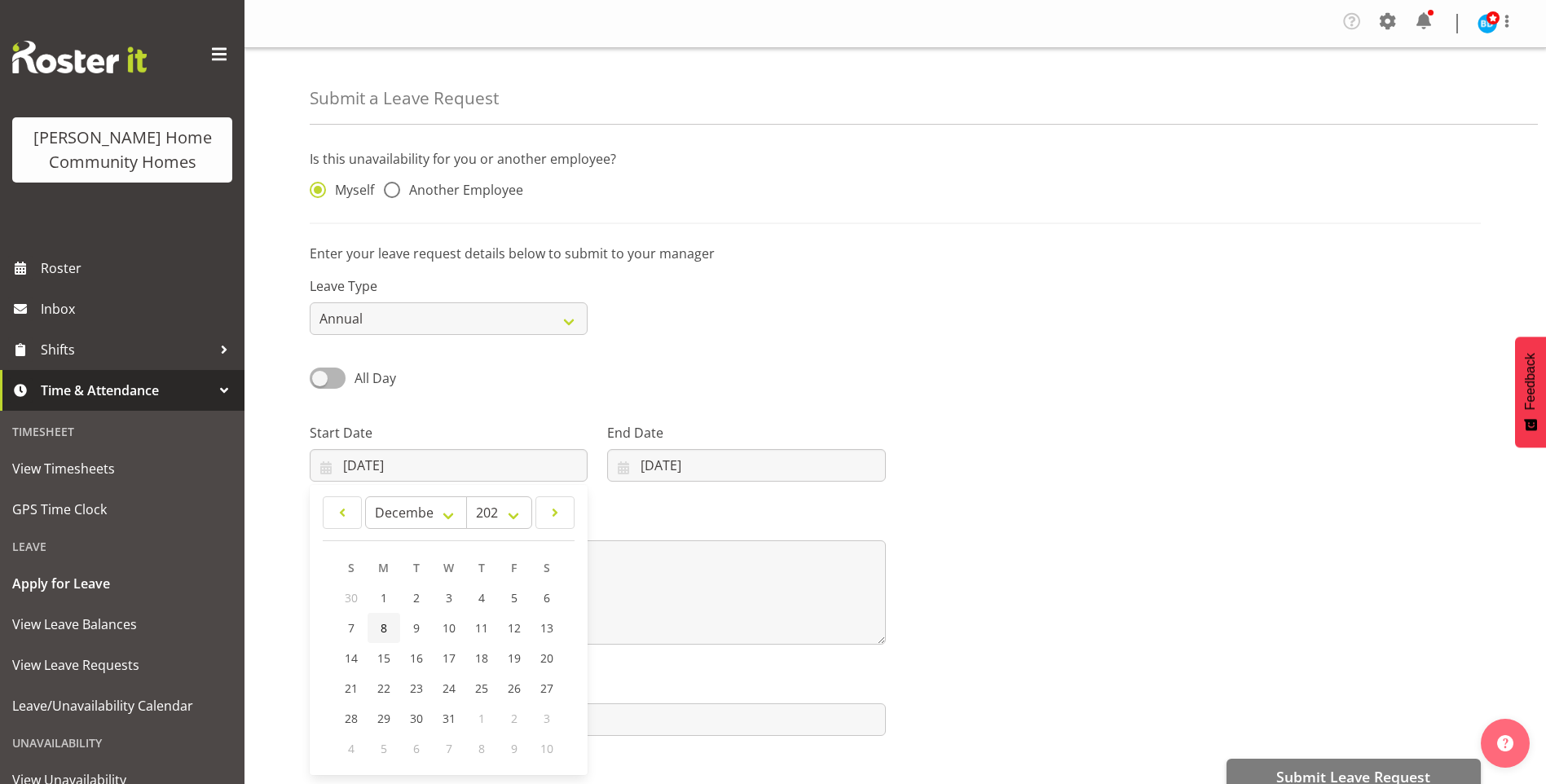
click at [380, 632] on span "8" at bounding box center [383, 627] width 7 height 16
type input "08/12/2025"
click at [653, 464] on input "04/09/2025" at bounding box center [746, 465] width 277 height 33
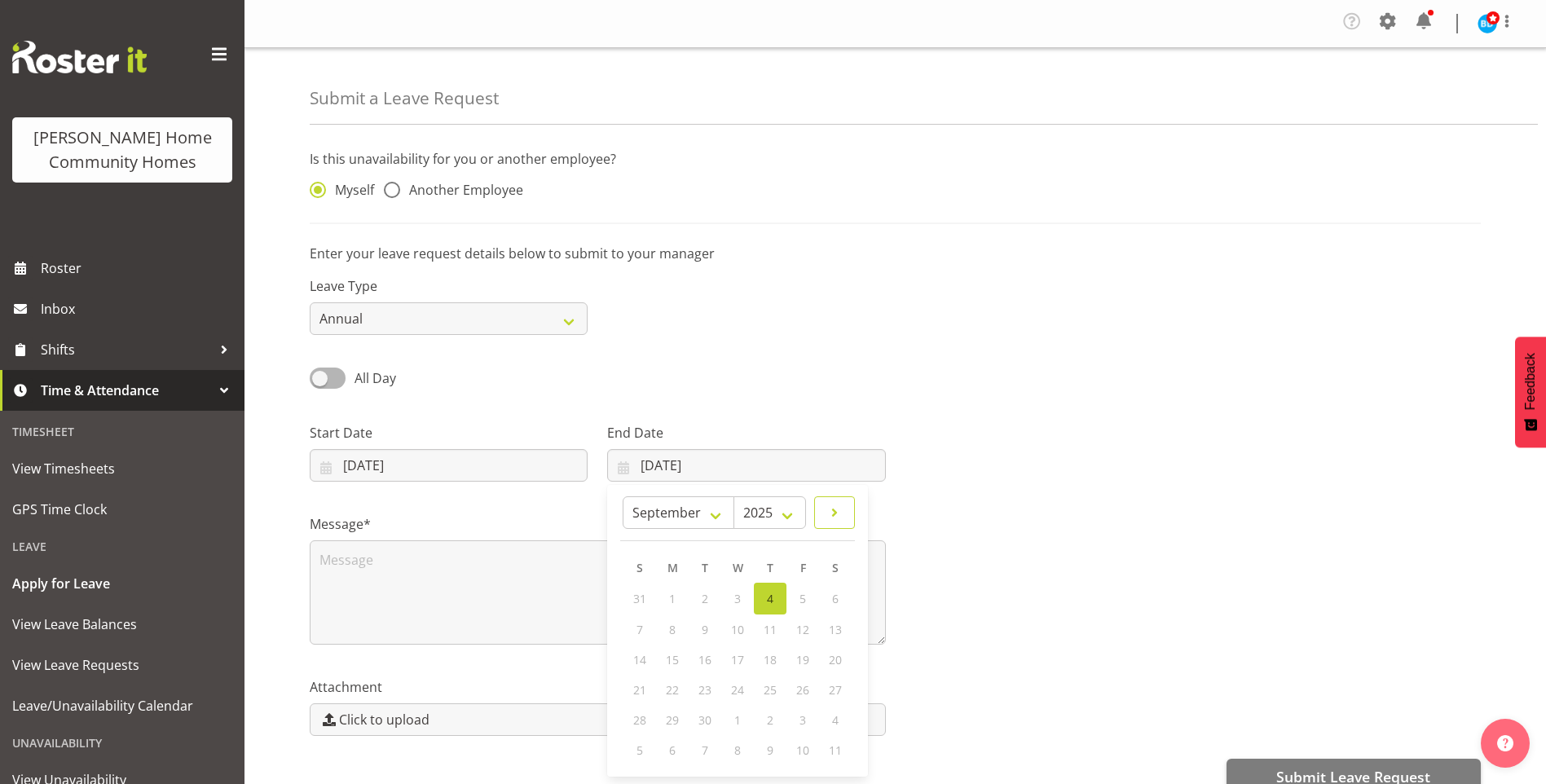
click at [838, 521] on span at bounding box center [834, 513] width 20 height 20
select select "11"
click at [673, 628] on span "8" at bounding box center [672, 627] width 7 height 16
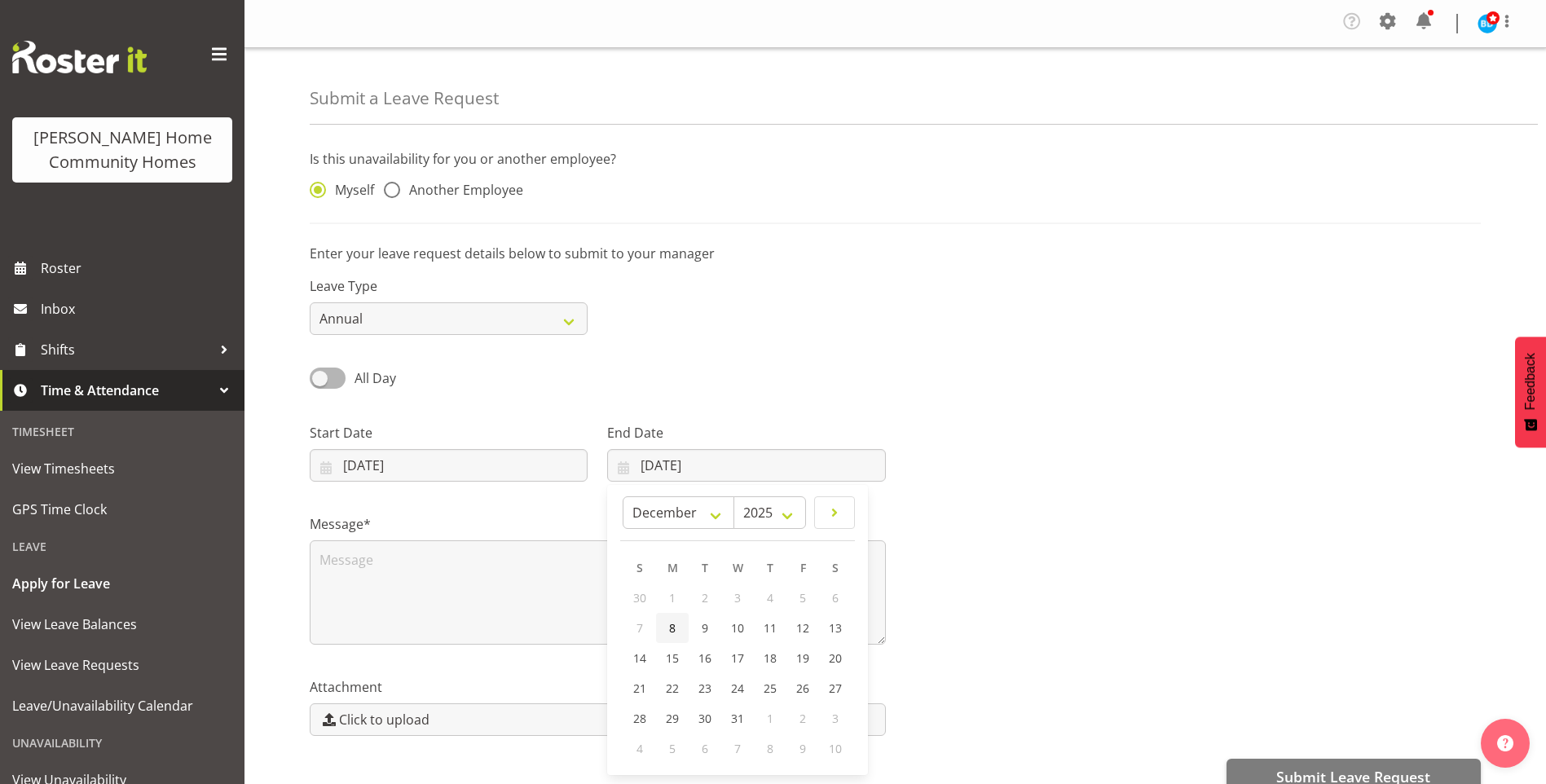
type input "08/12/2025"
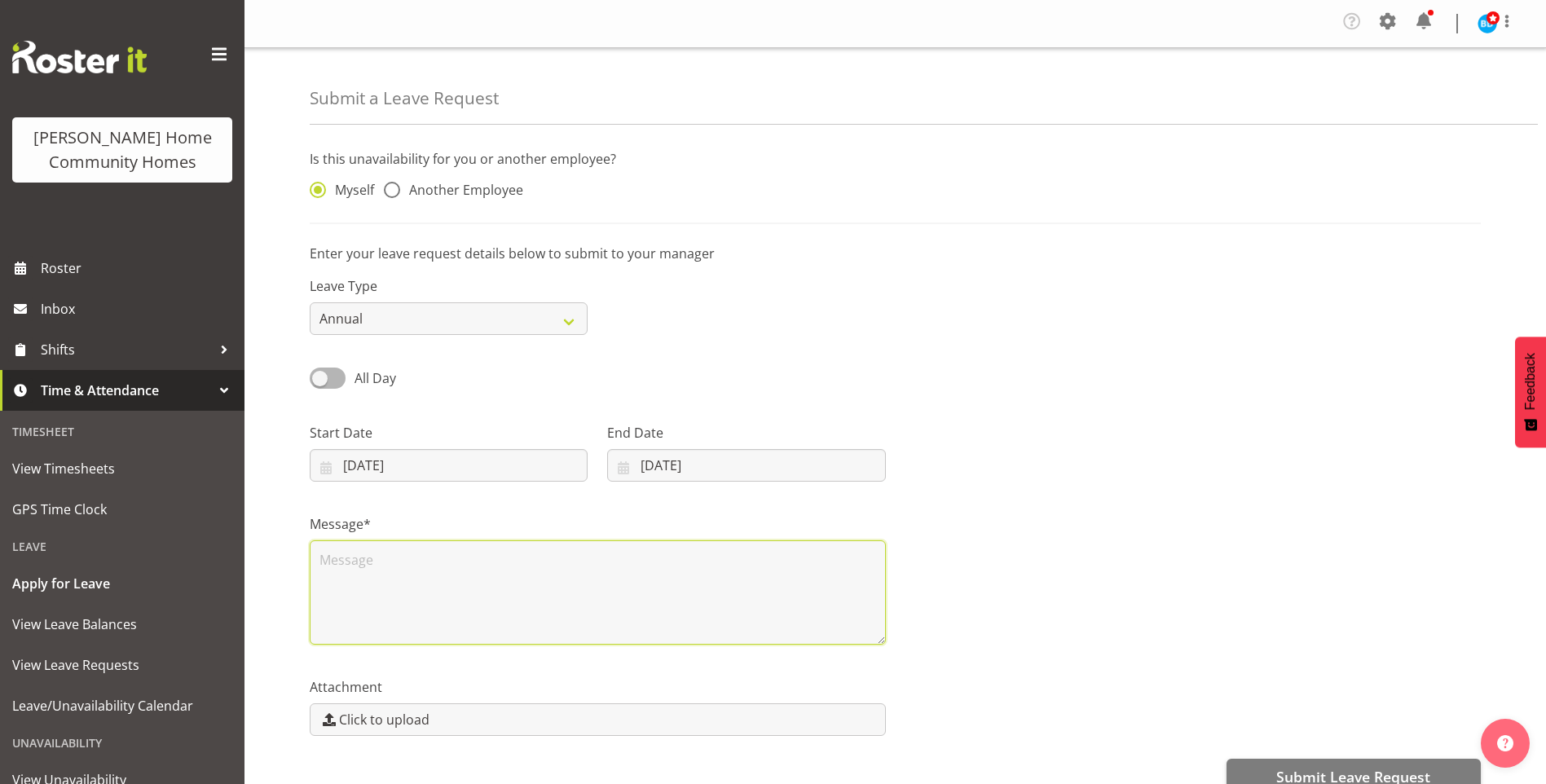
click at [446, 595] on textarea at bounding box center [597, 591] width 576 height 105
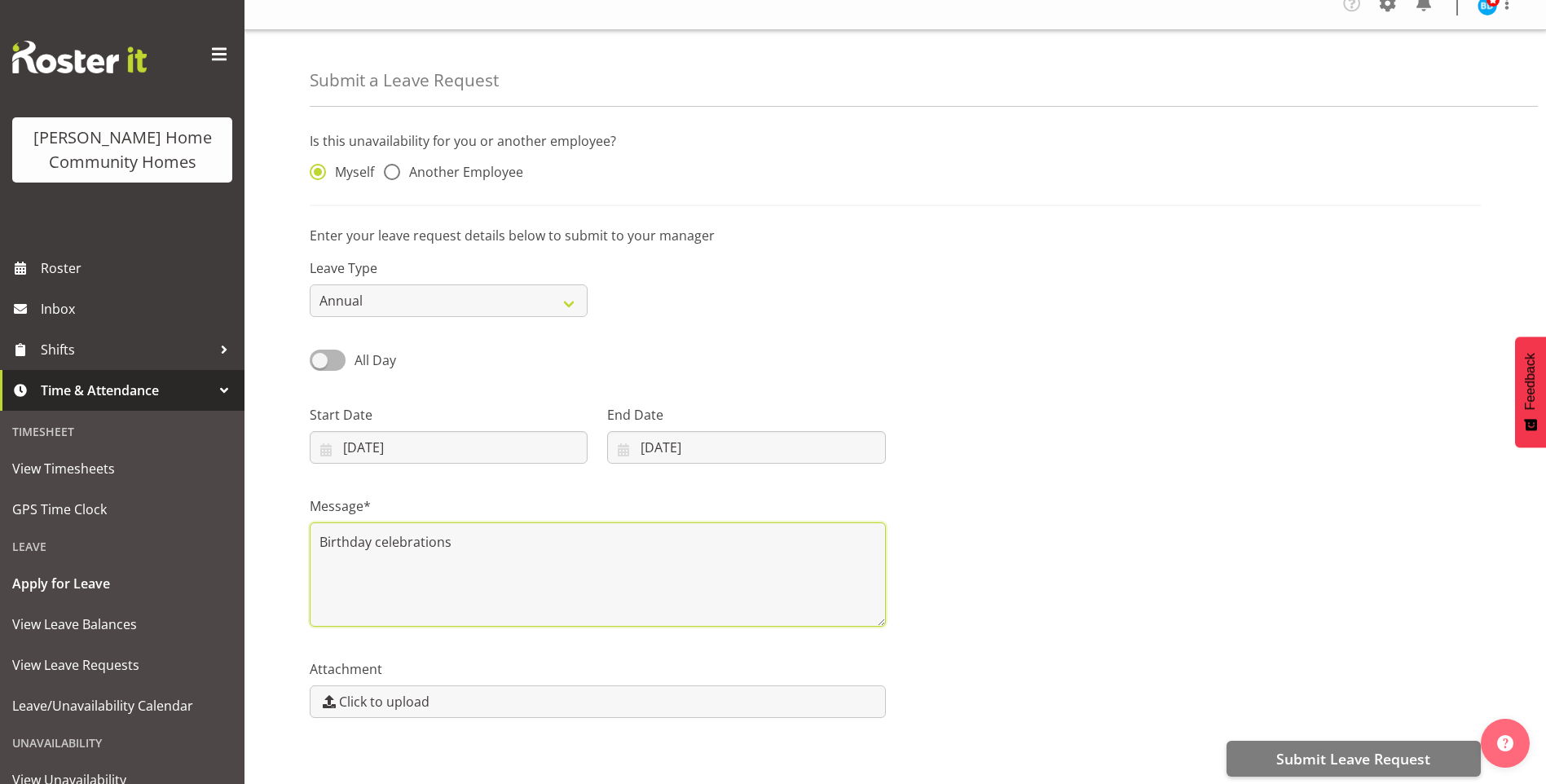
scroll to position [35, 0]
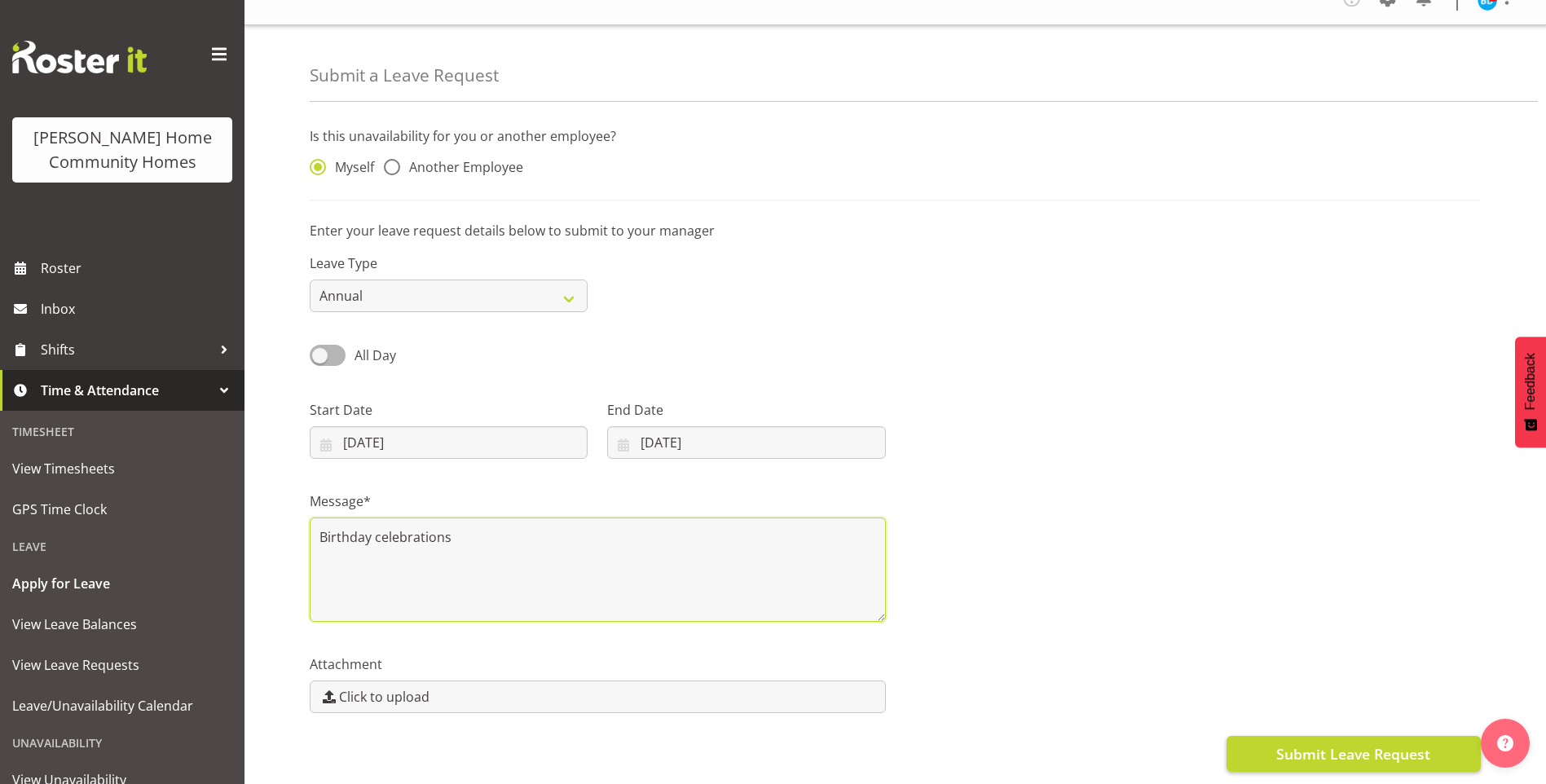
type textarea "Birthday celebrations"
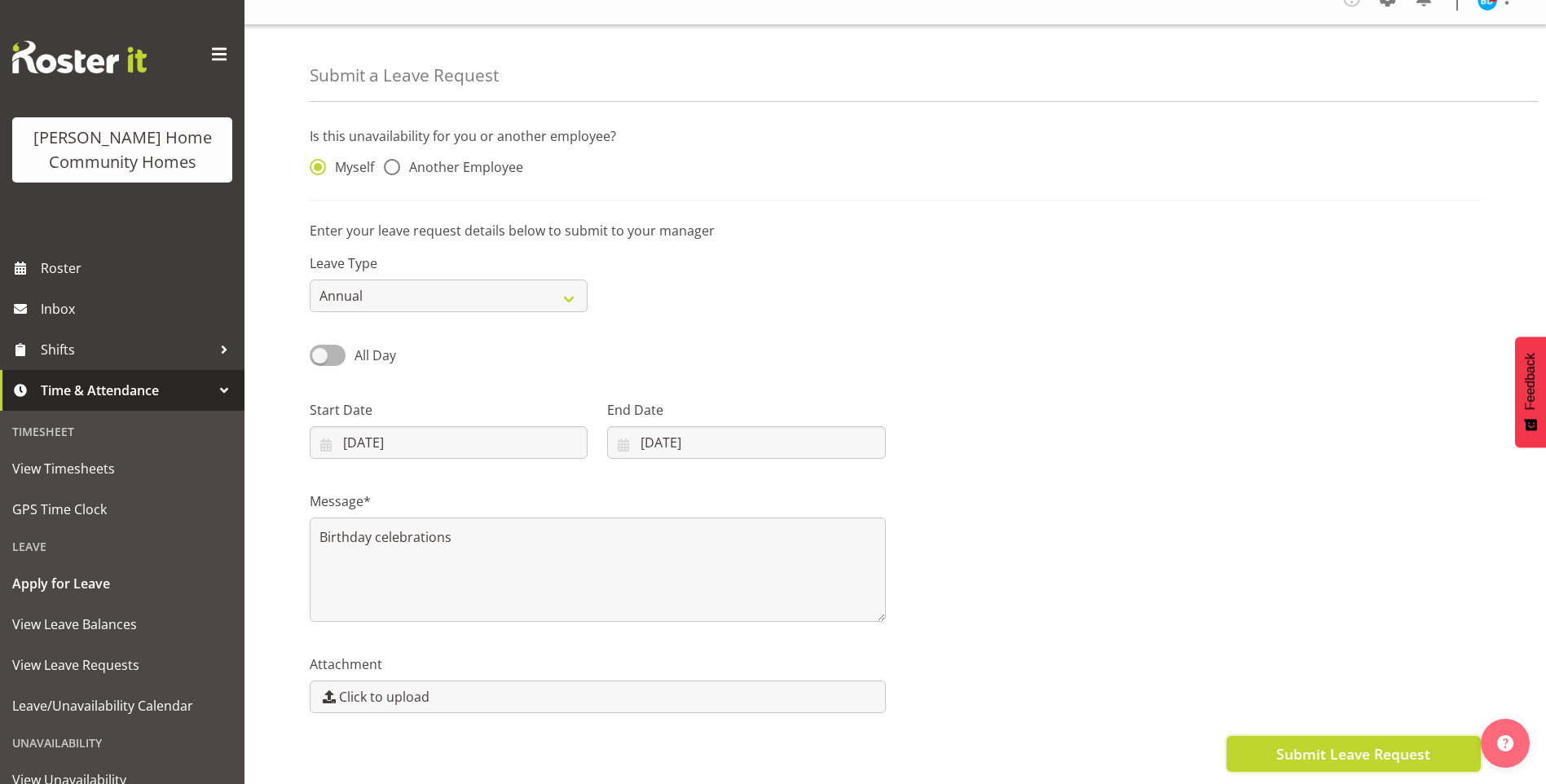
click at [1316, 752] on span "Submit Leave Request" at bounding box center [1353, 753] width 154 height 21
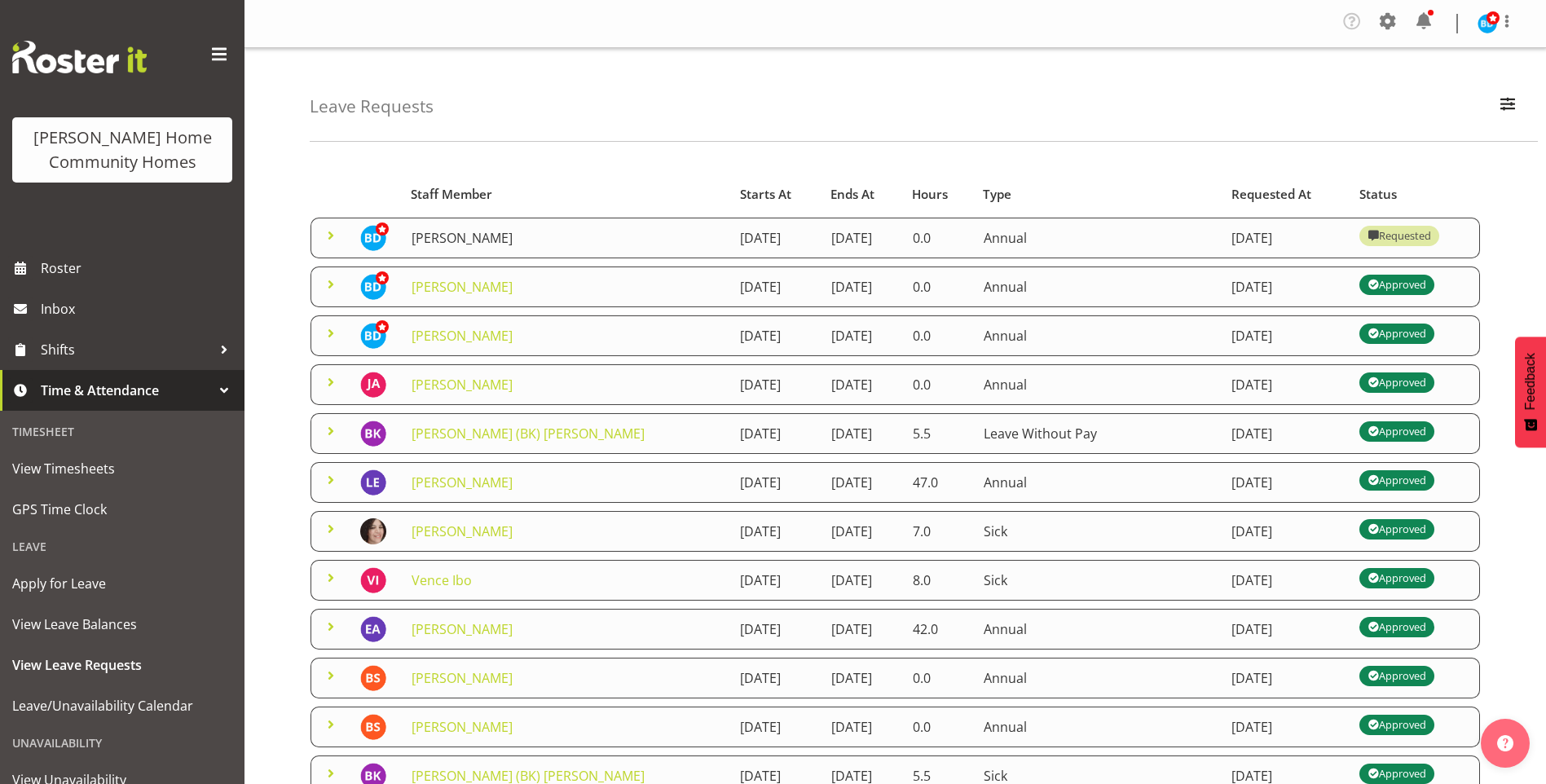
drag, startPoint x: 467, startPoint y: 237, endPoint x: 475, endPoint y: 236, distance: 8.1
click at [468, 235] on link "[PERSON_NAME]" at bounding box center [461, 237] width 101 height 18
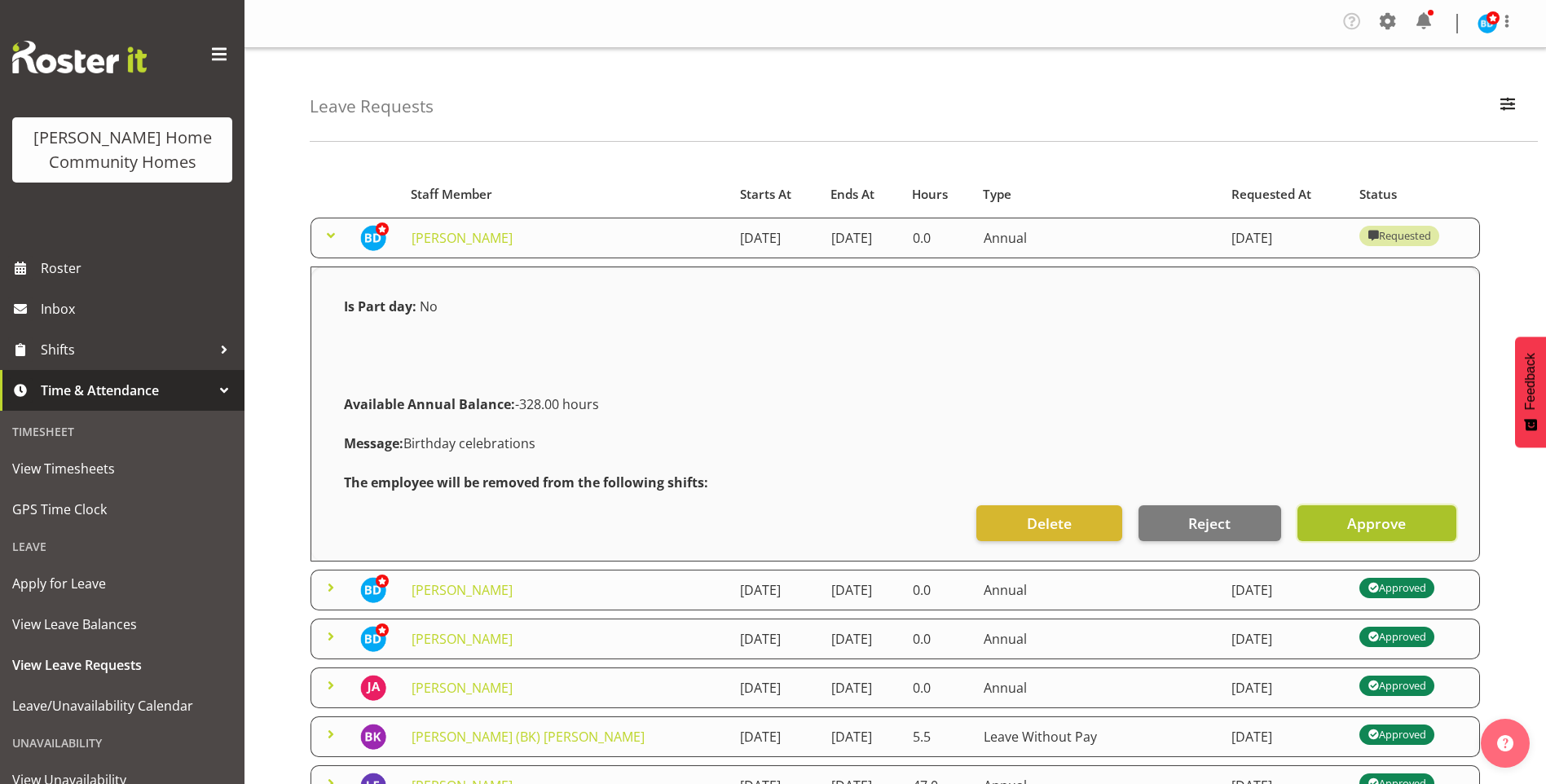
click at [1382, 513] on span "Approve" at bounding box center [1376, 523] width 59 height 21
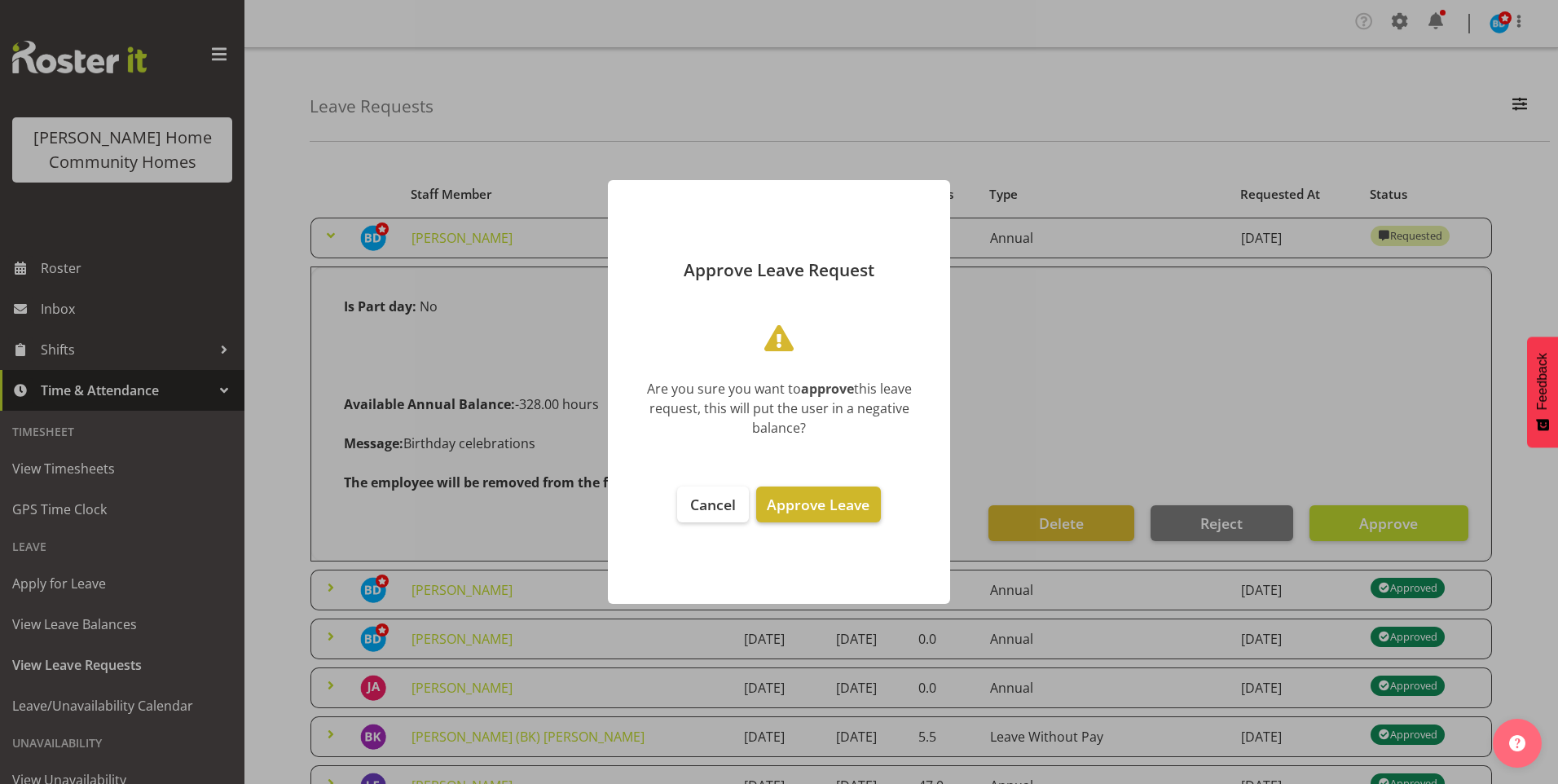
click at [826, 508] on span "Approve Leave" at bounding box center [817, 505] width 103 height 20
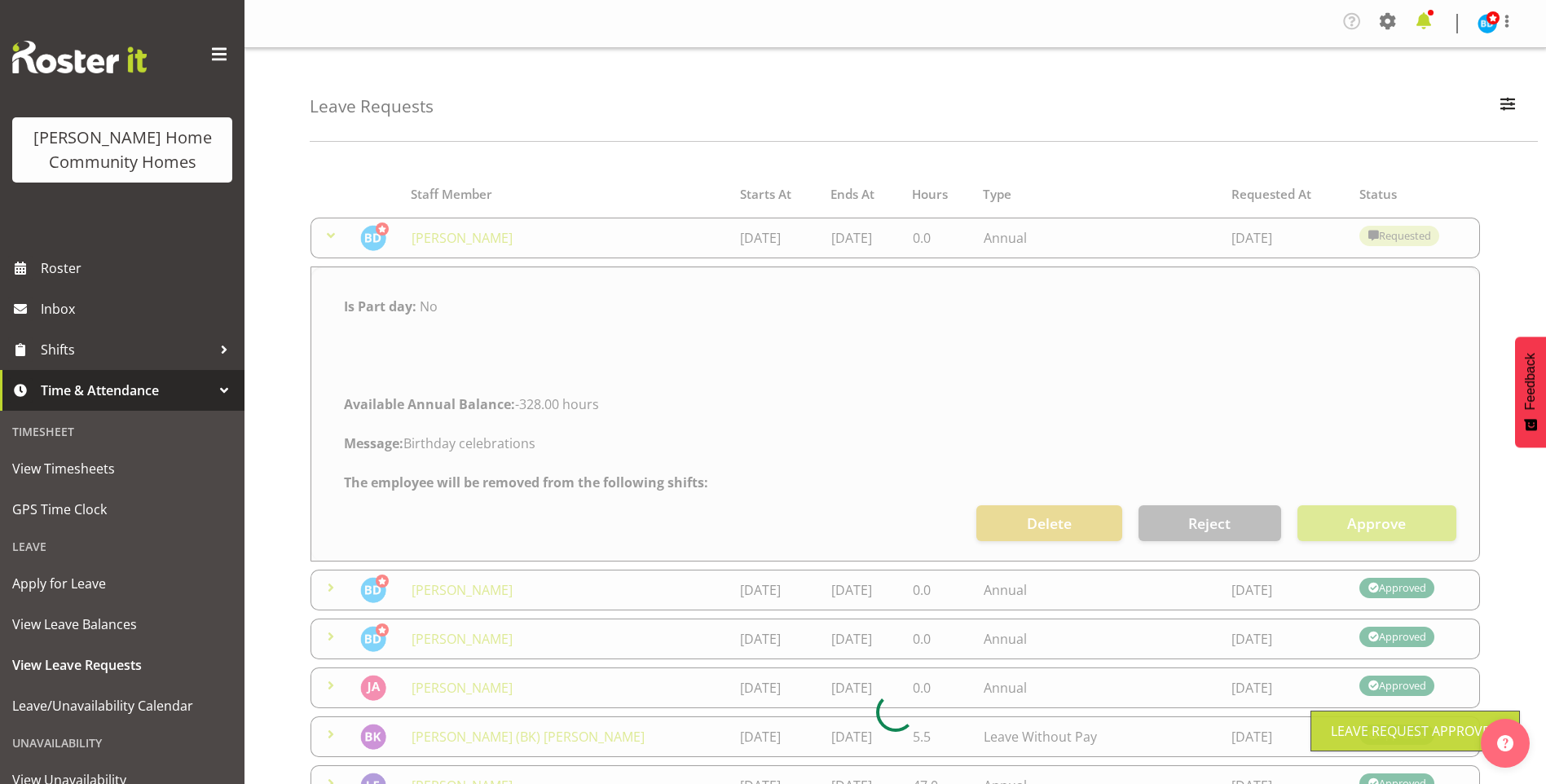
click at [1429, 16] on span at bounding box center [1424, 21] width 26 height 26
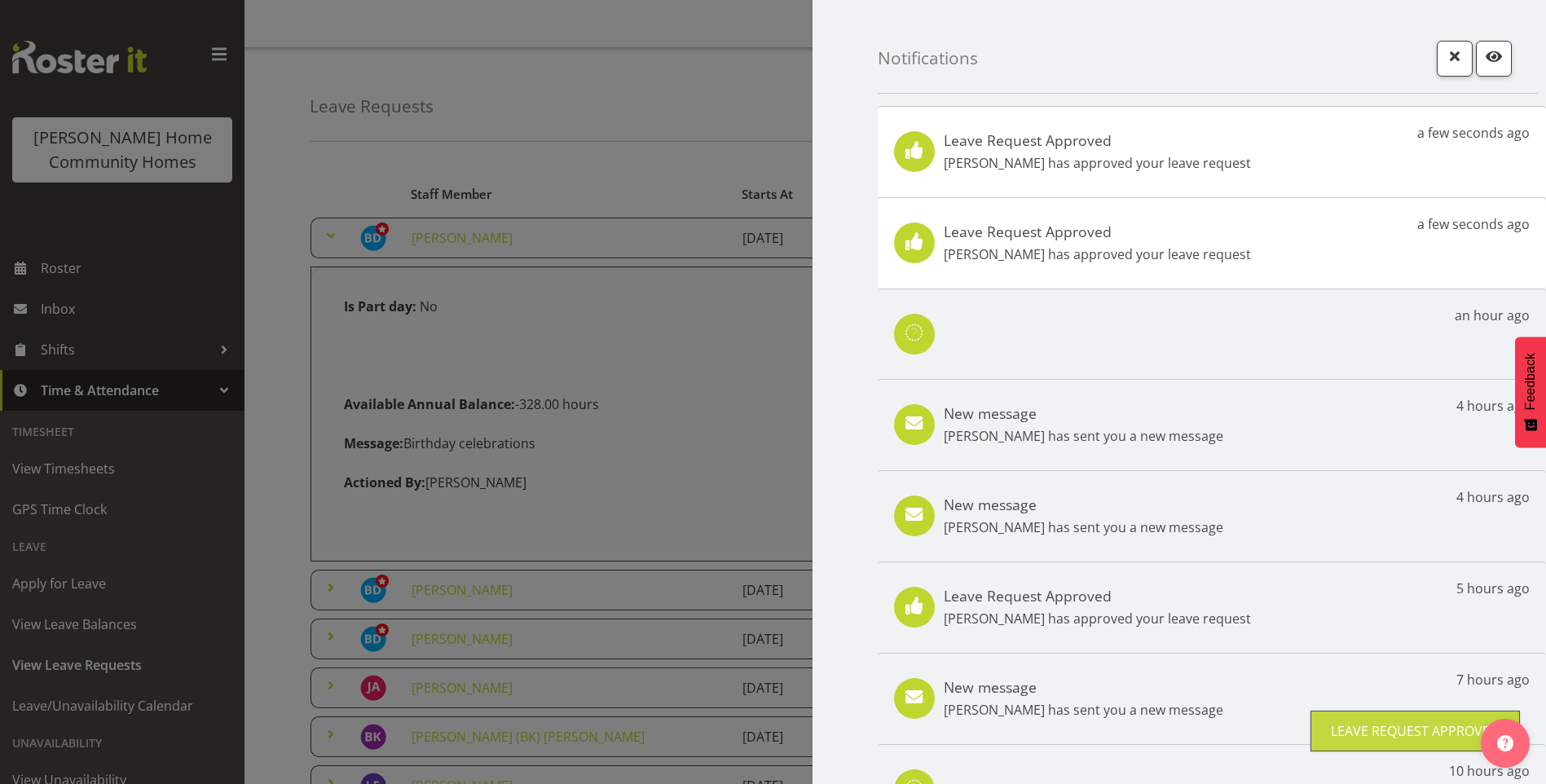
click at [1094, 244] on p "[PERSON_NAME] has approved your leave request" at bounding box center [1098, 254] width 307 height 20
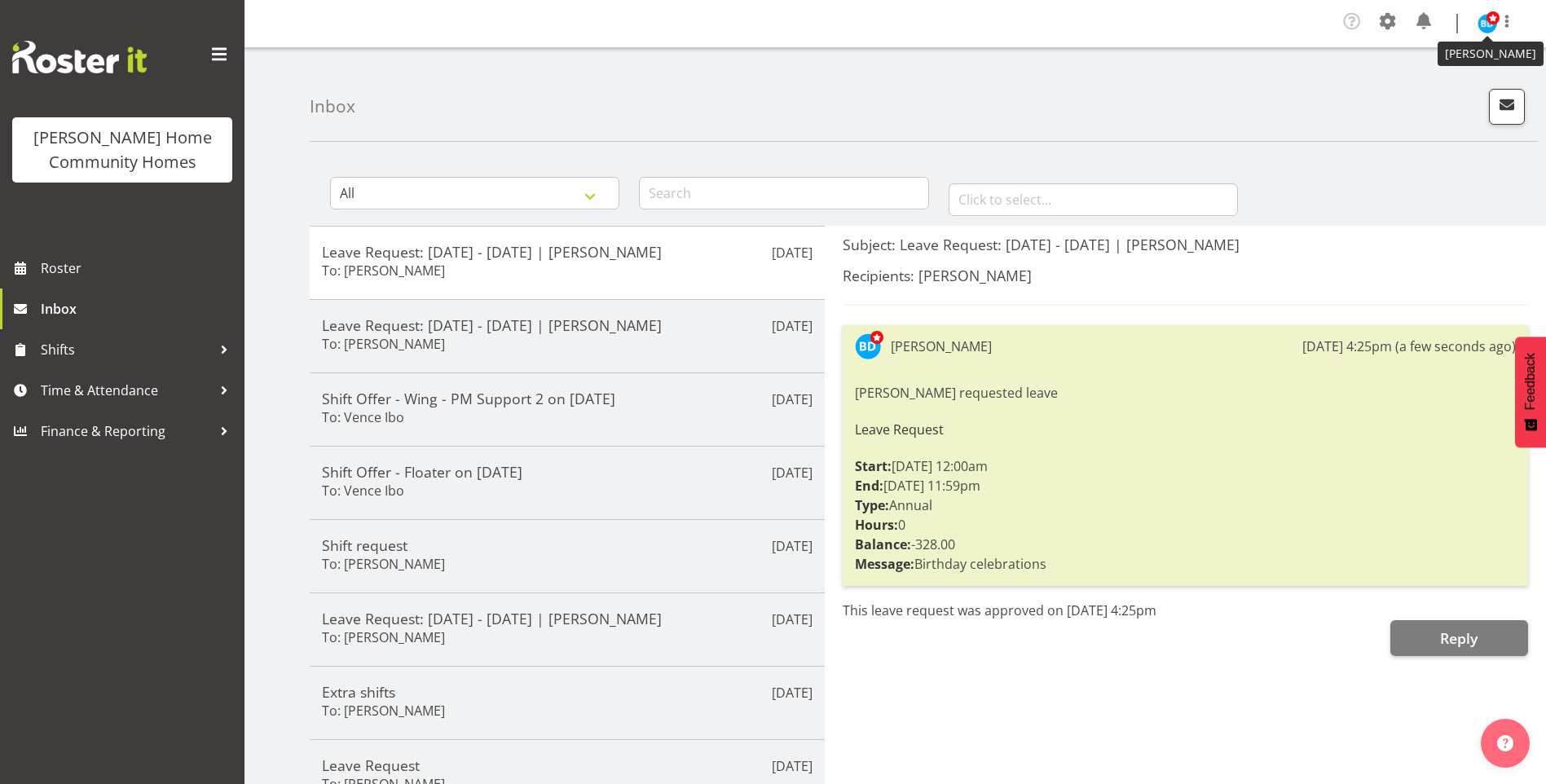
click at [1490, 20] on span at bounding box center [1493, 17] width 13 height 13
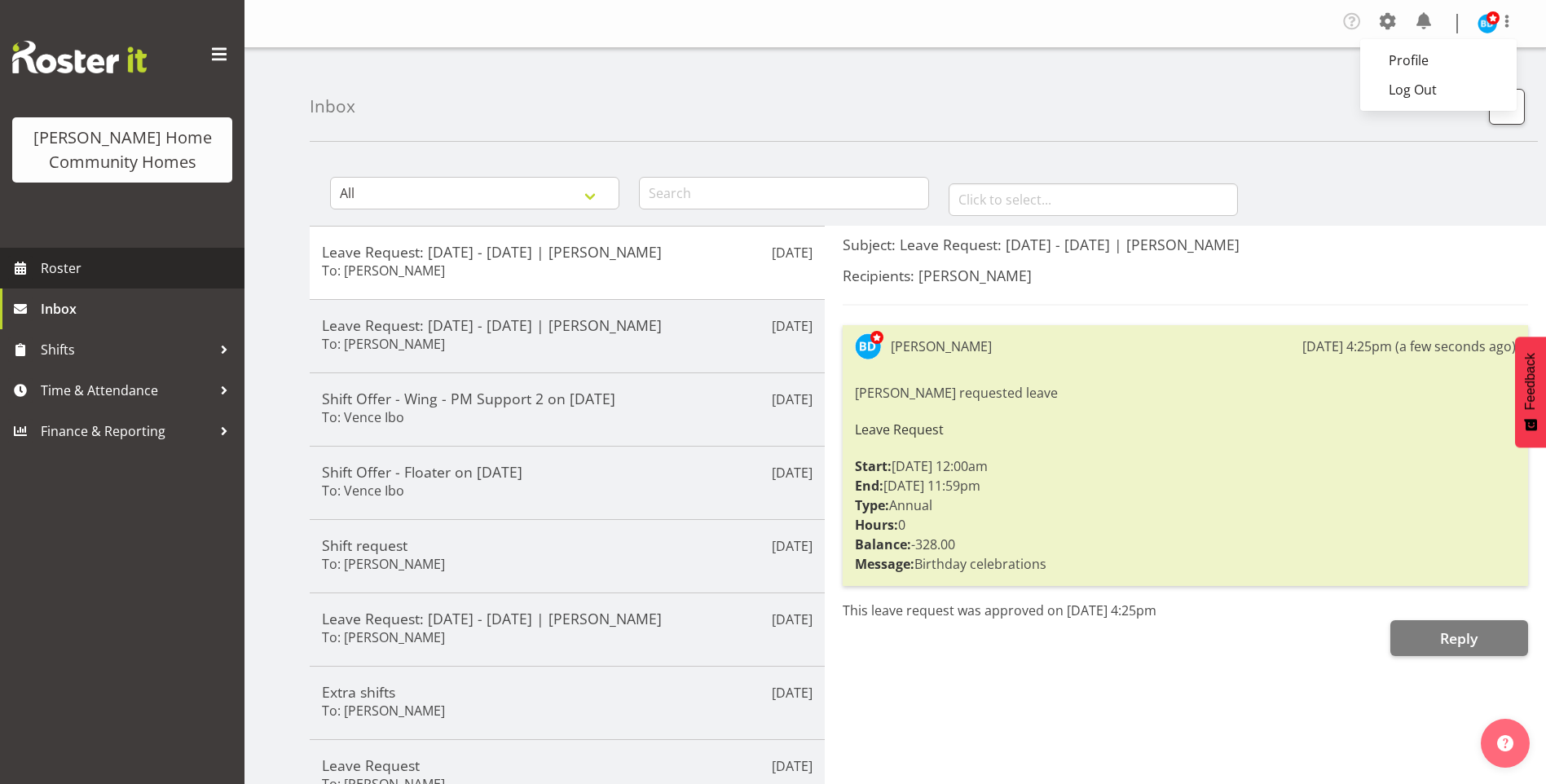
drag, startPoint x: 51, startPoint y: 270, endPoint x: 18, endPoint y: 276, distance: 33.5
click at [49, 272] on span "Roster" at bounding box center [139, 267] width 196 height 24
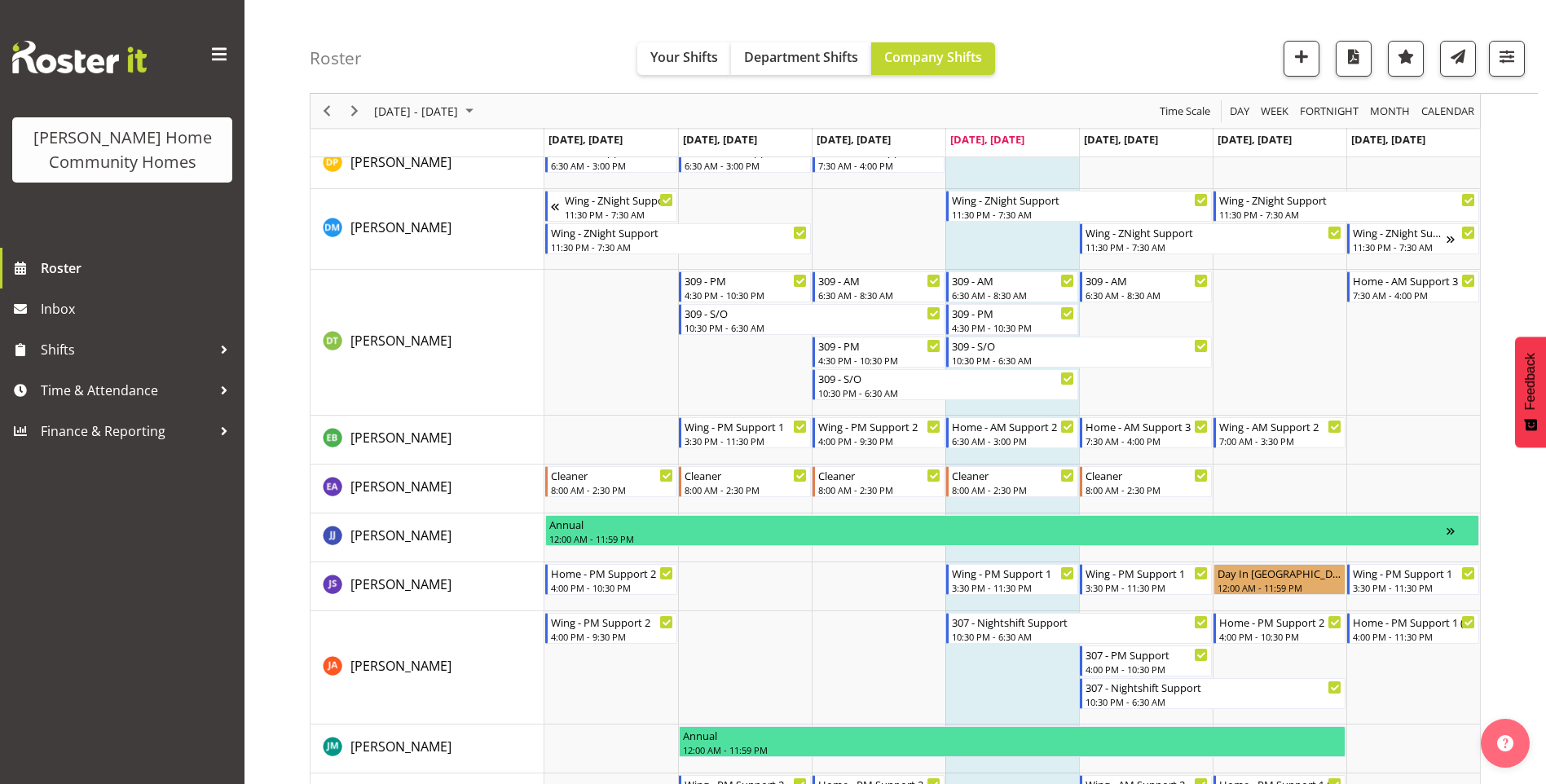
scroll to position [685, 0]
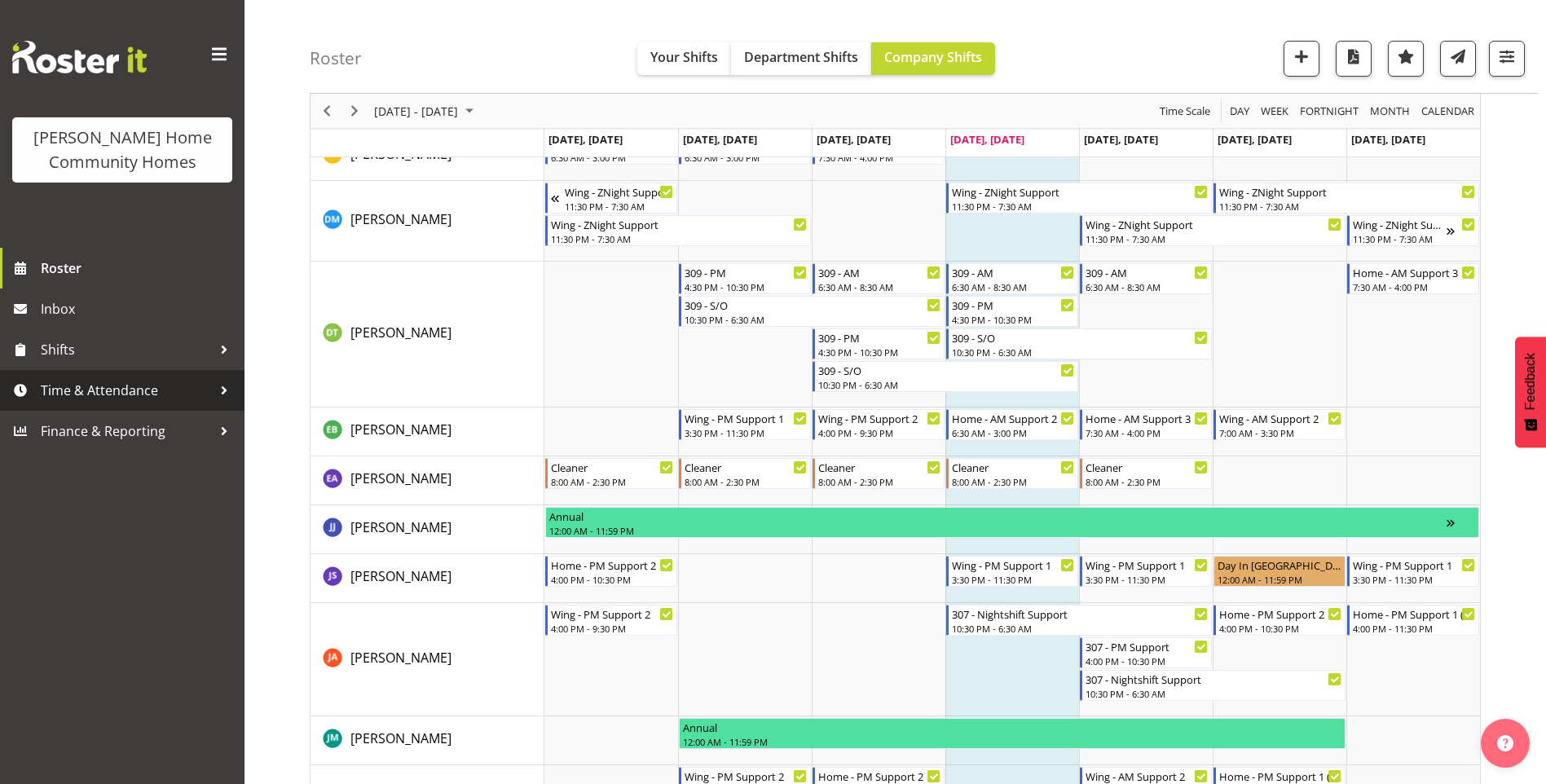
drag, startPoint x: 61, startPoint y: 393, endPoint x: 70, endPoint y: 405, distance: 15.0
click at [61, 393] on span "Time & Attendance" at bounding box center [126, 390] width 171 height 24
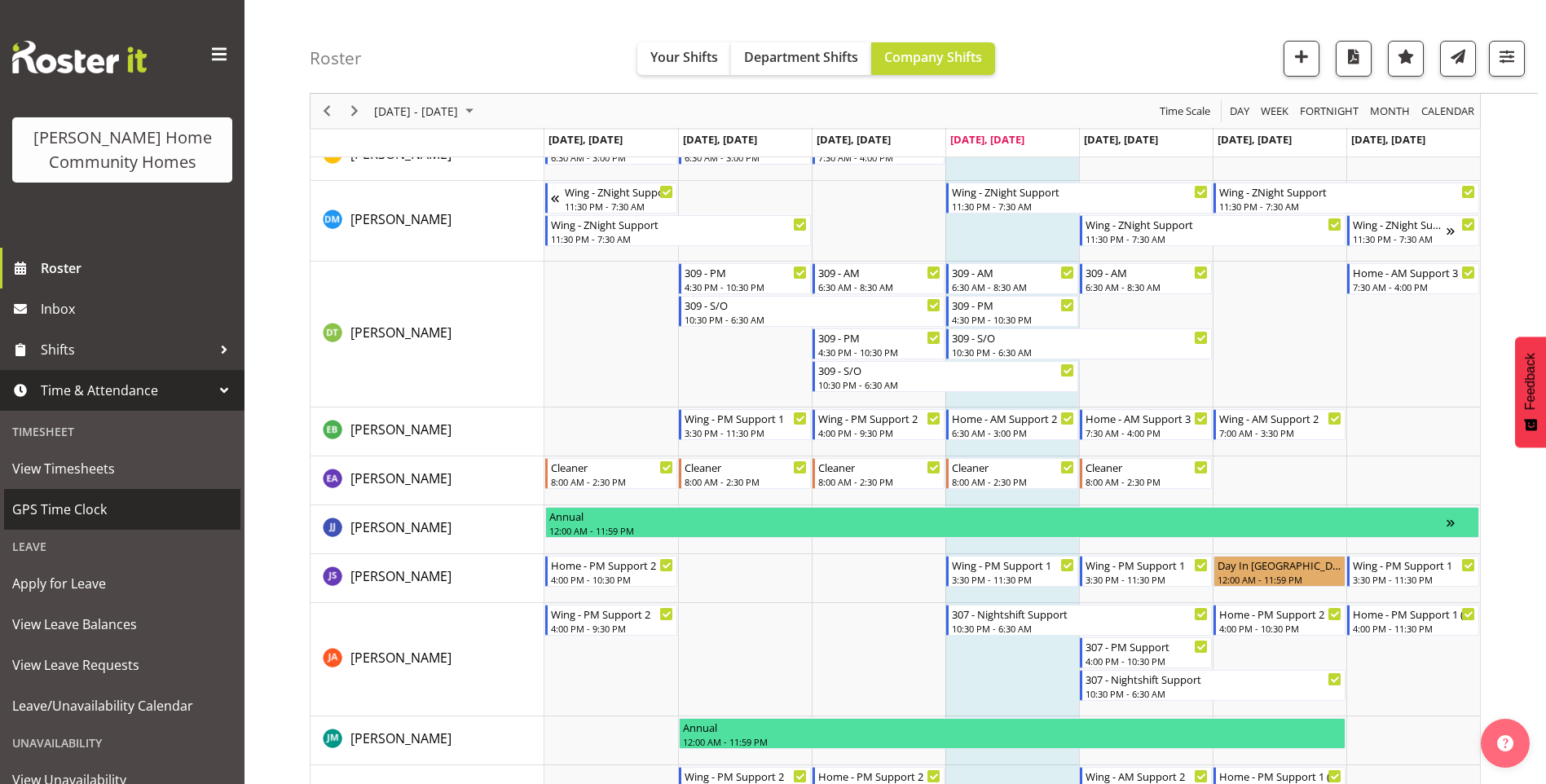
click at [91, 513] on span "GPS Time Clock" at bounding box center [122, 509] width 220 height 24
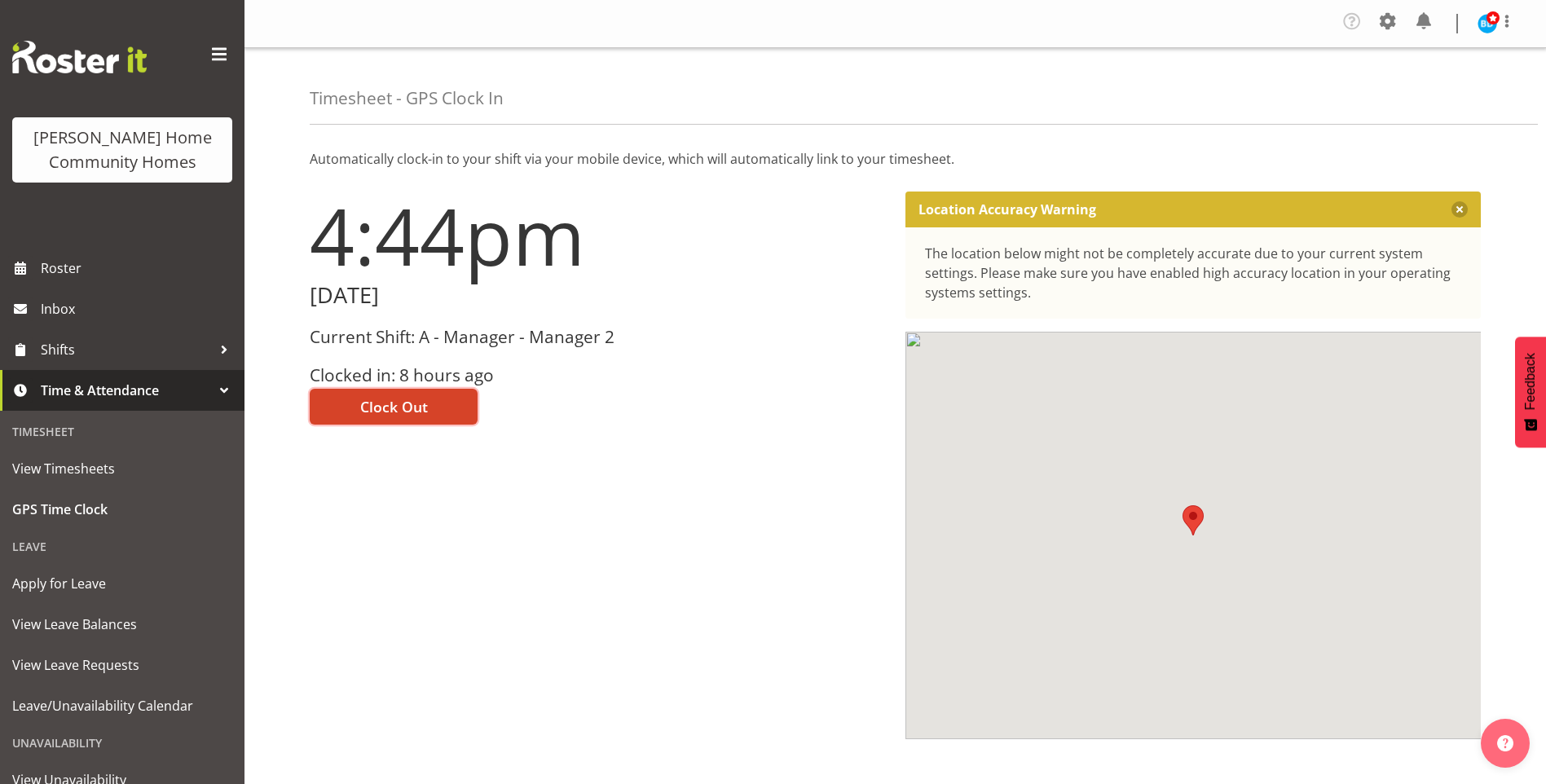
drag, startPoint x: 406, startPoint y: 412, endPoint x: 417, endPoint y: 411, distance: 11.0
click at [407, 412] on span "Clock Out" at bounding box center [394, 406] width 68 height 21
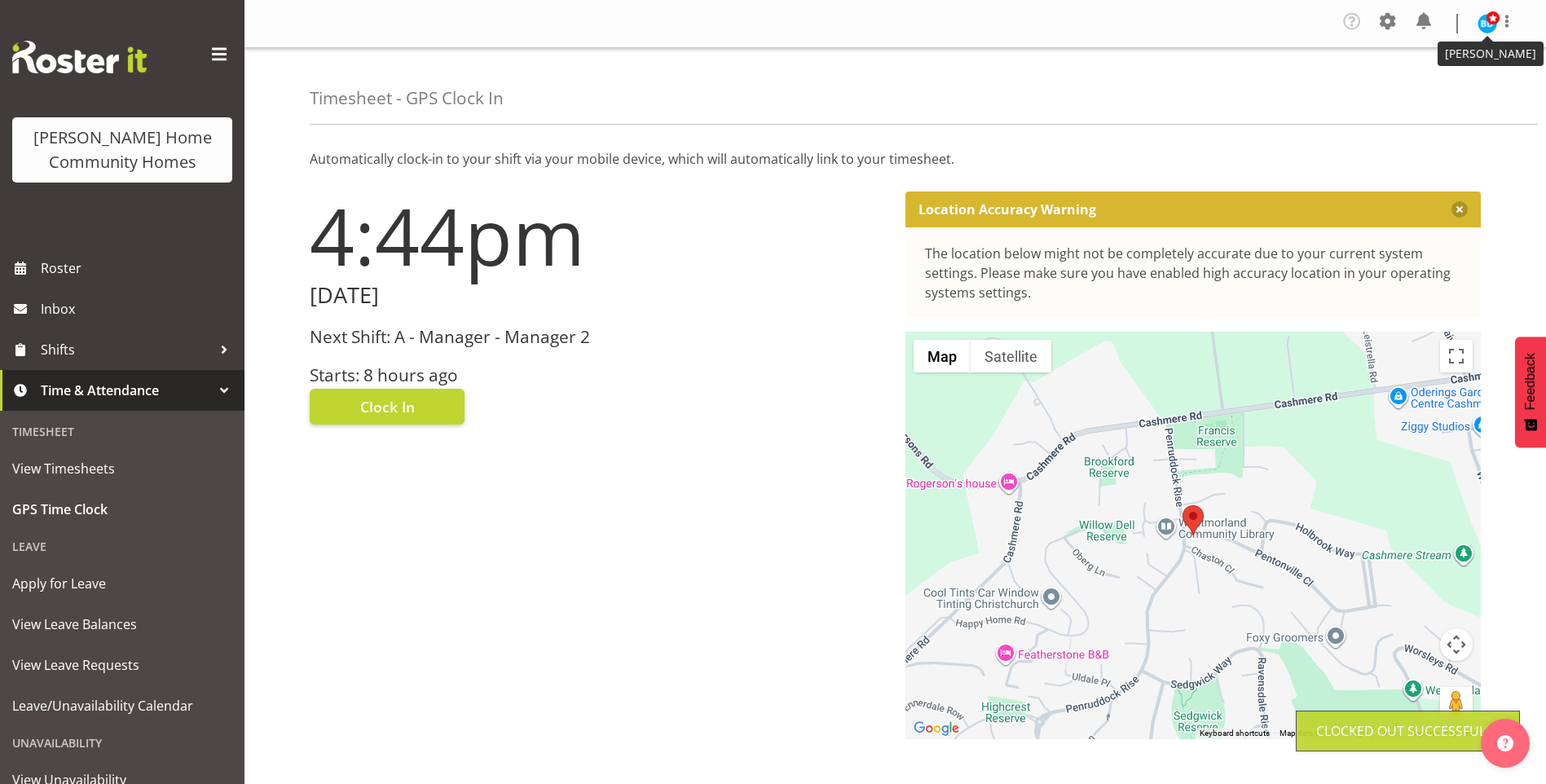
click at [1492, 18] on span at bounding box center [1493, 17] width 13 height 13
click at [1442, 99] on link "Log Out" at bounding box center [1438, 89] width 157 height 29
